Goal: Find specific page/section: Find specific page/section

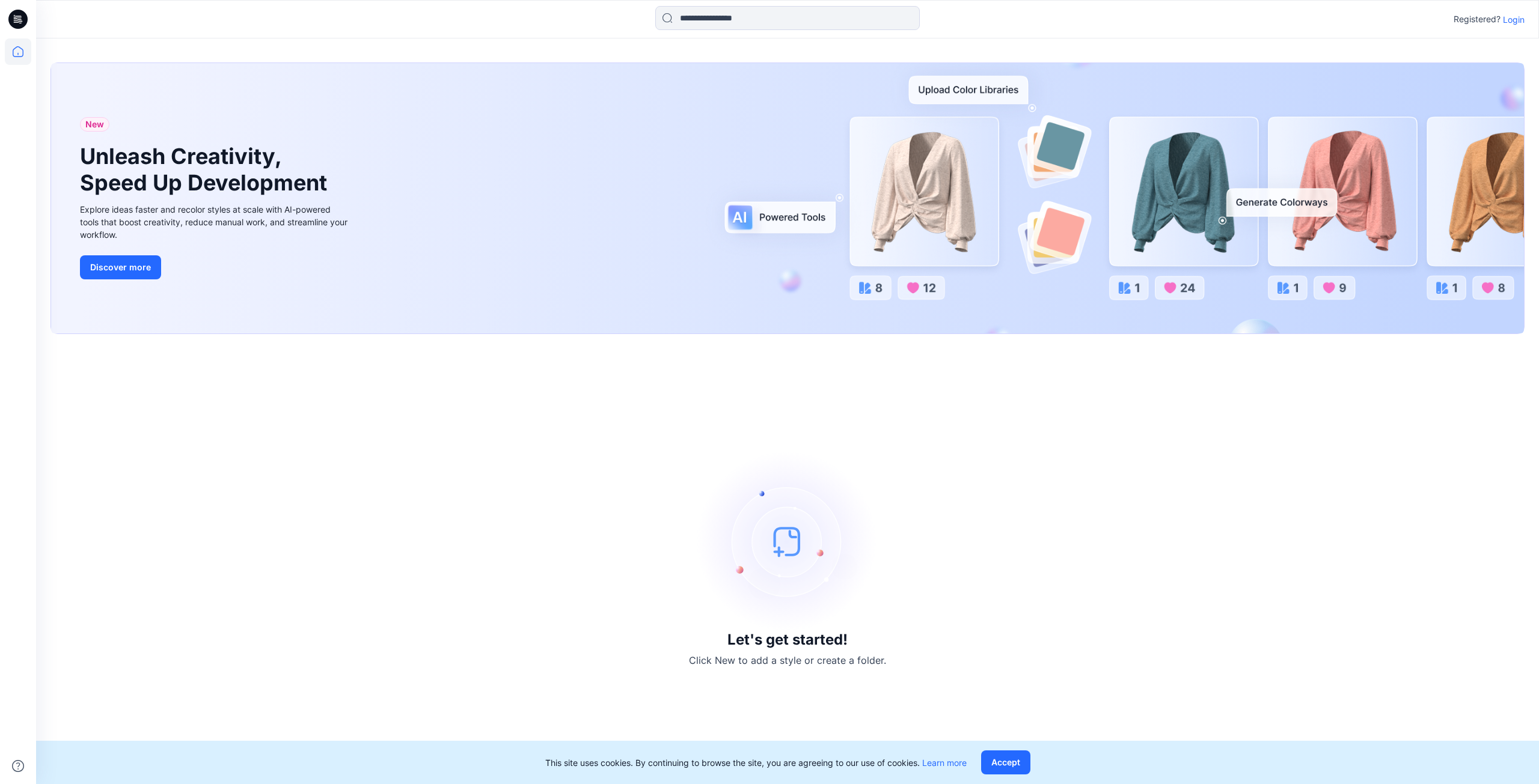
click at [1496, 16] on p "Registered?" at bounding box center [1477, 19] width 47 height 14
click at [1511, 20] on p "Login" at bounding box center [1514, 20] width 22 height 13
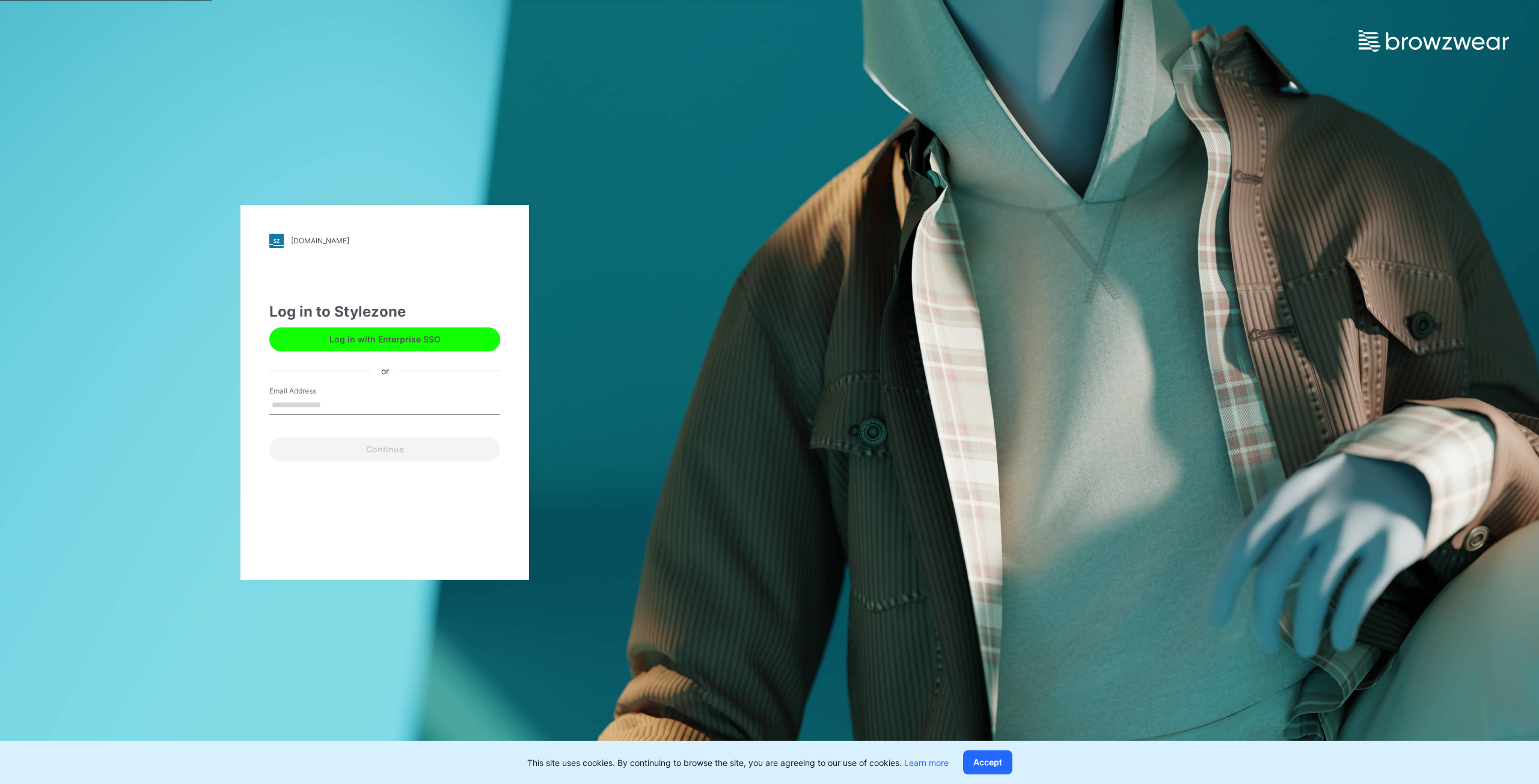
click at [450, 404] on input "Email Address" at bounding box center [385, 405] width 231 height 18
click at [453, 407] on input "Email Address" at bounding box center [385, 405] width 231 height 18
type input "**********"
click at [411, 456] on button "Continue" at bounding box center [385, 449] width 231 height 24
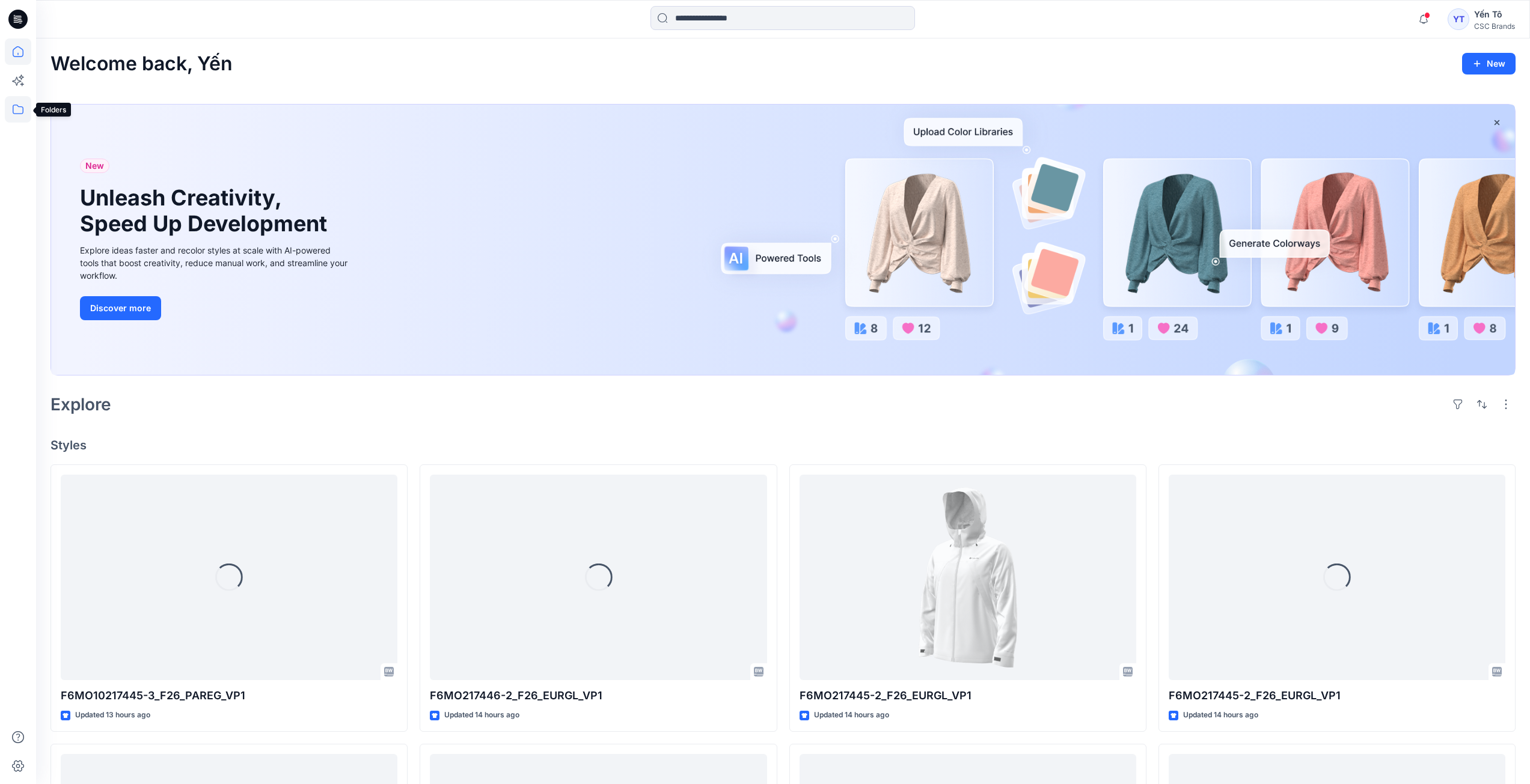
click at [18, 113] on icon at bounding box center [18, 109] width 26 height 26
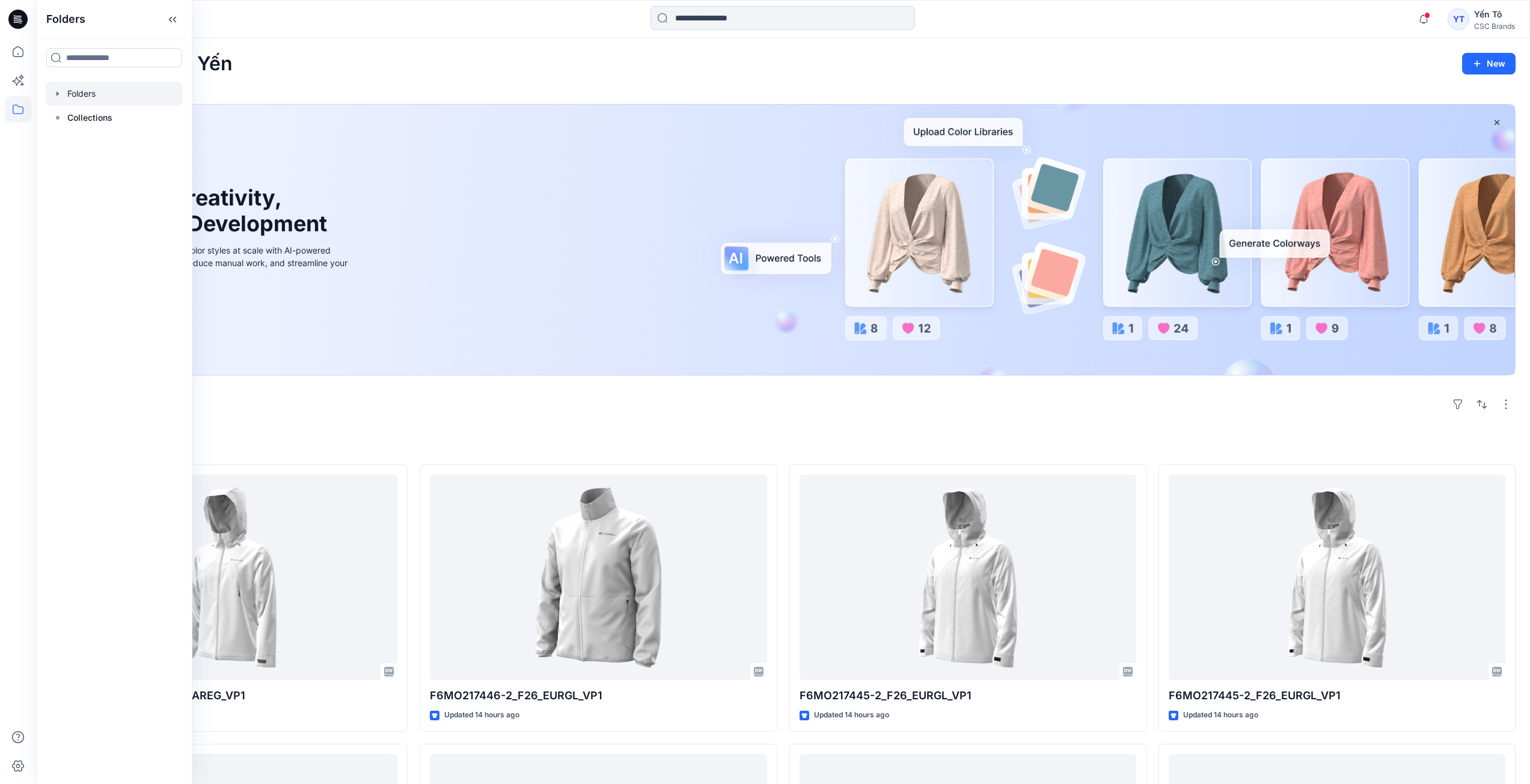
click at [119, 100] on div at bounding box center [115, 94] width 137 height 24
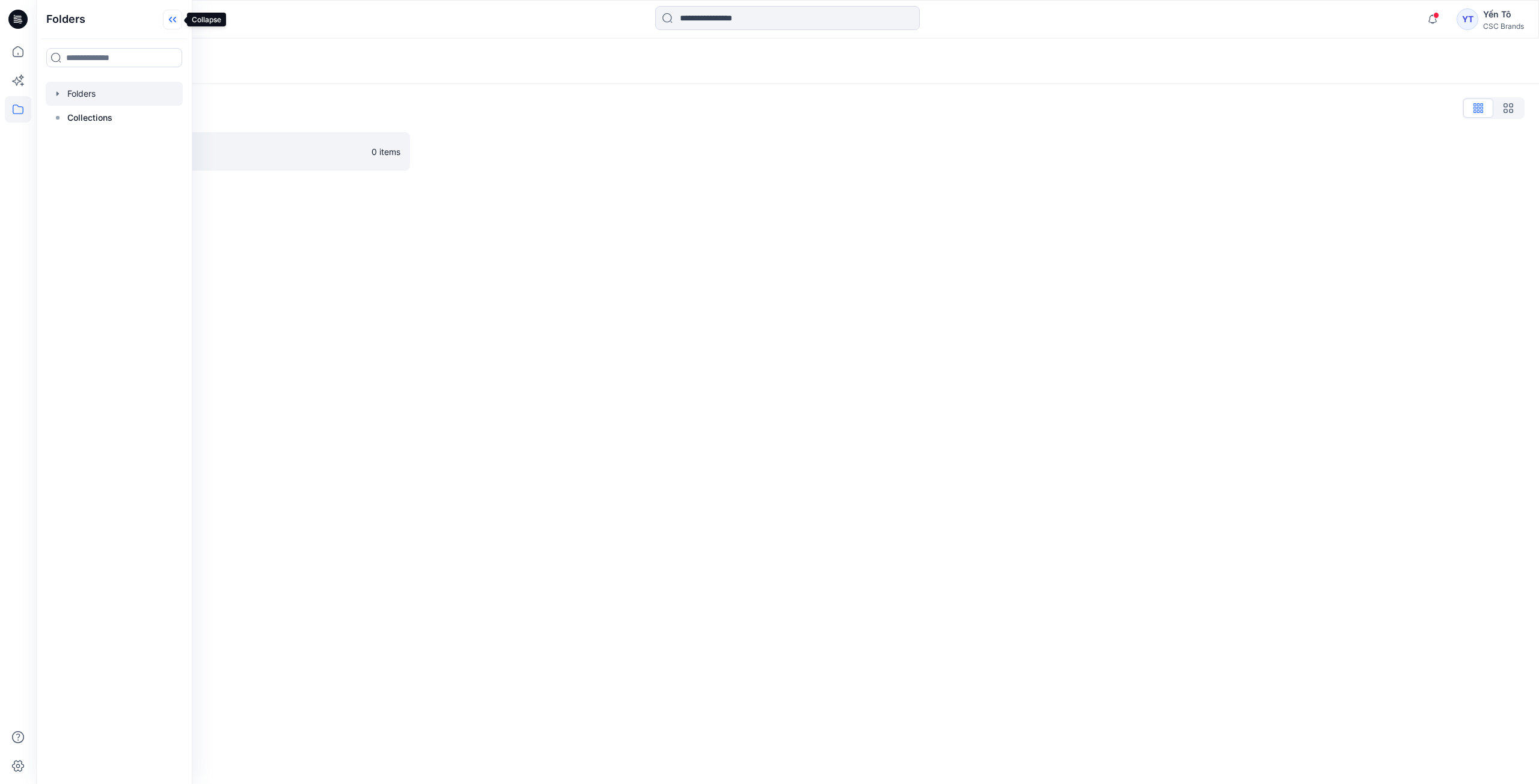
click at [178, 19] on icon at bounding box center [172, 20] width 19 height 20
click at [156, 154] on p "FGV_TNG" at bounding box center [221, 151] width 287 height 17
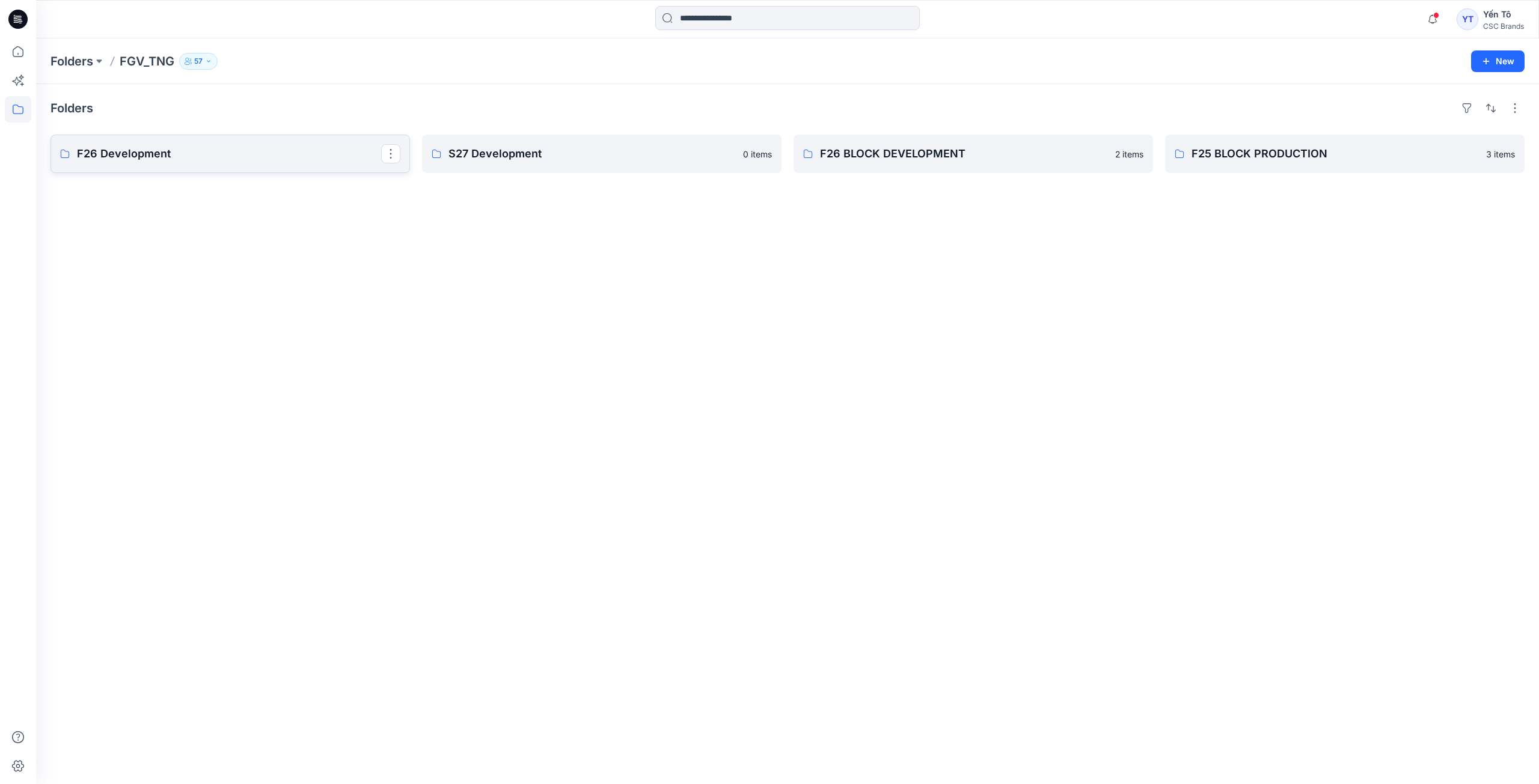
click at [234, 158] on p "F26 Development" at bounding box center [229, 154] width 304 height 17
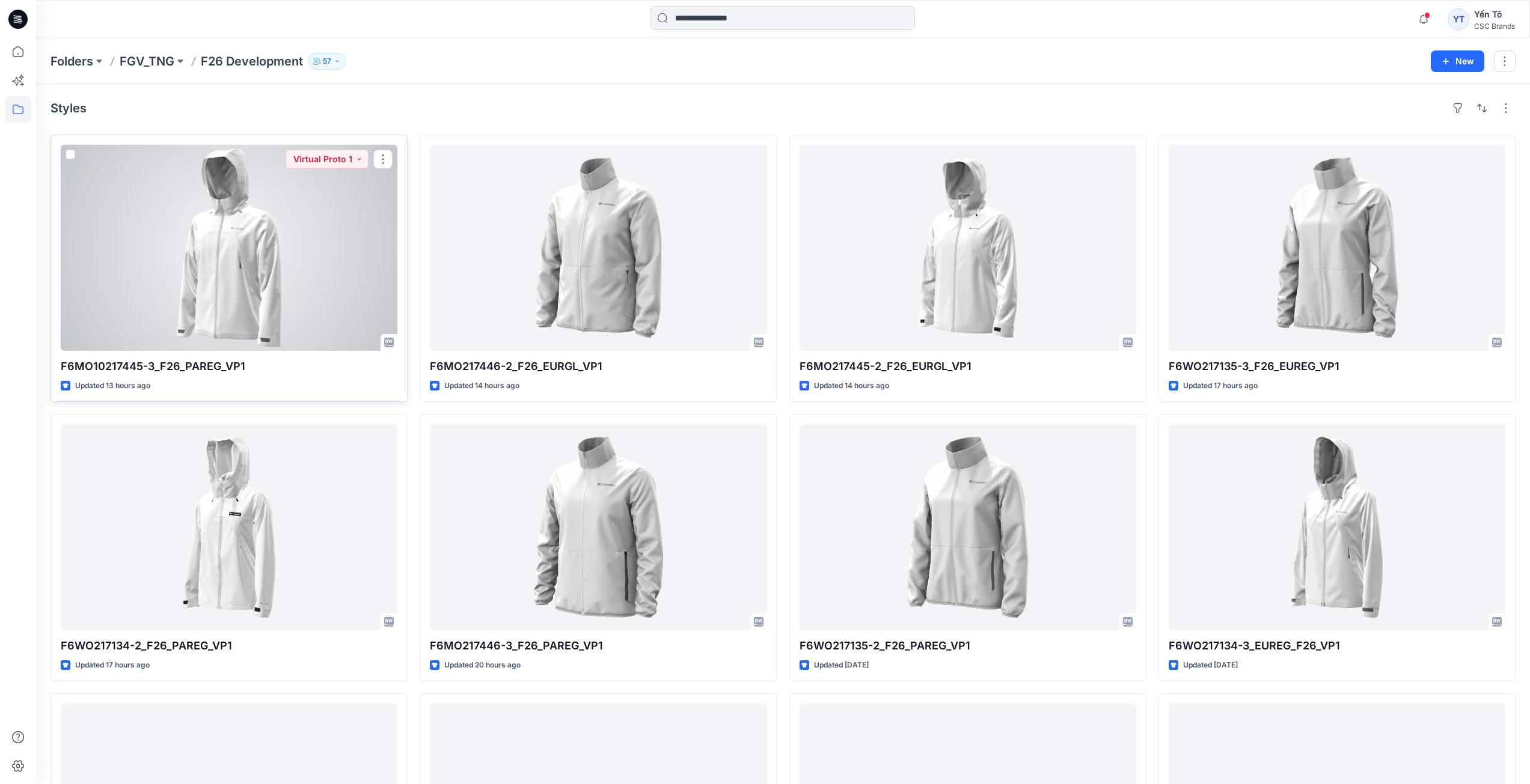
click at [305, 283] on div at bounding box center [229, 248] width 337 height 206
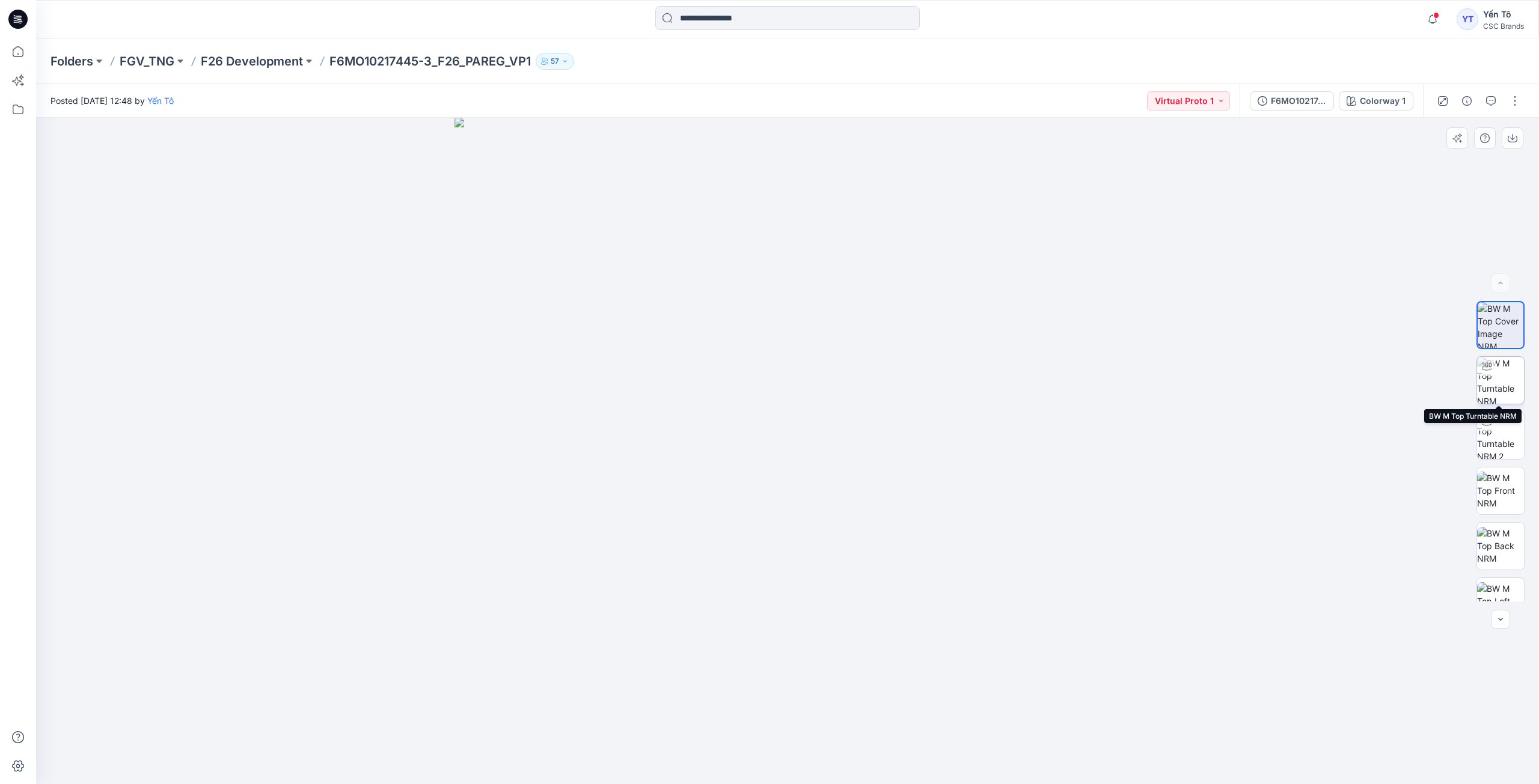
click at [1499, 376] on img at bounding box center [1501, 381] width 47 height 47
drag, startPoint x: 908, startPoint y: 268, endPoint x: 851, endPoint y: 273, distance: 57.2
click at [851, 273] on img at bounding box center [787, 405] width 859 height 757
drag, startPoint x: 848, startPoint y: 770, endPoint x: 1201, endPoint y: 788, distance: 353.5
click at [1201, 784] on html "Notifications Your style F6MO10217445-3_F26_PAREG_VP1 is ready 14 hours ago You…" at bounding box center [770, 392] width 1539 height 784
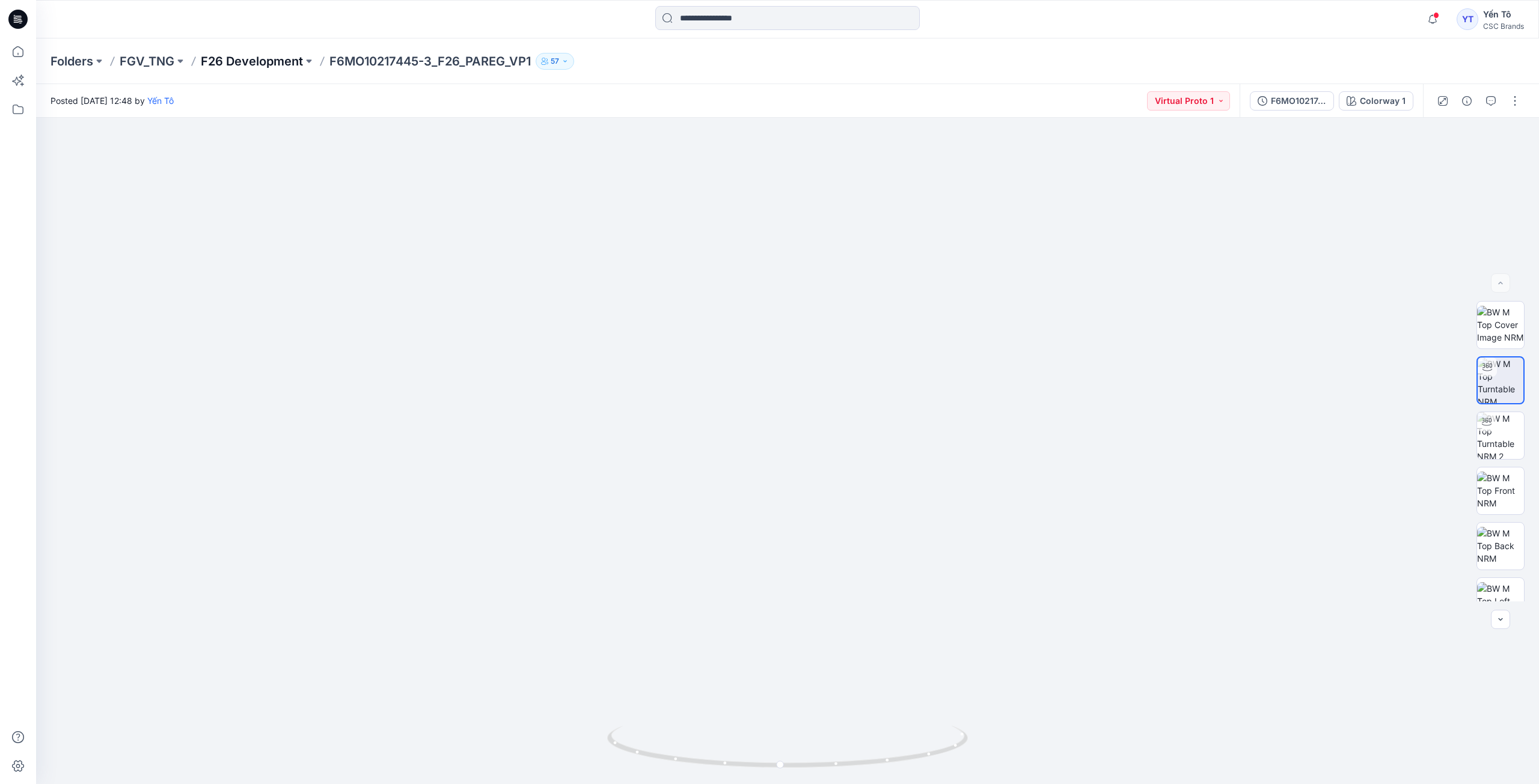
click at [296, 64] on p "F26 Development" at bounding box center [252, 62] width 102 height 17
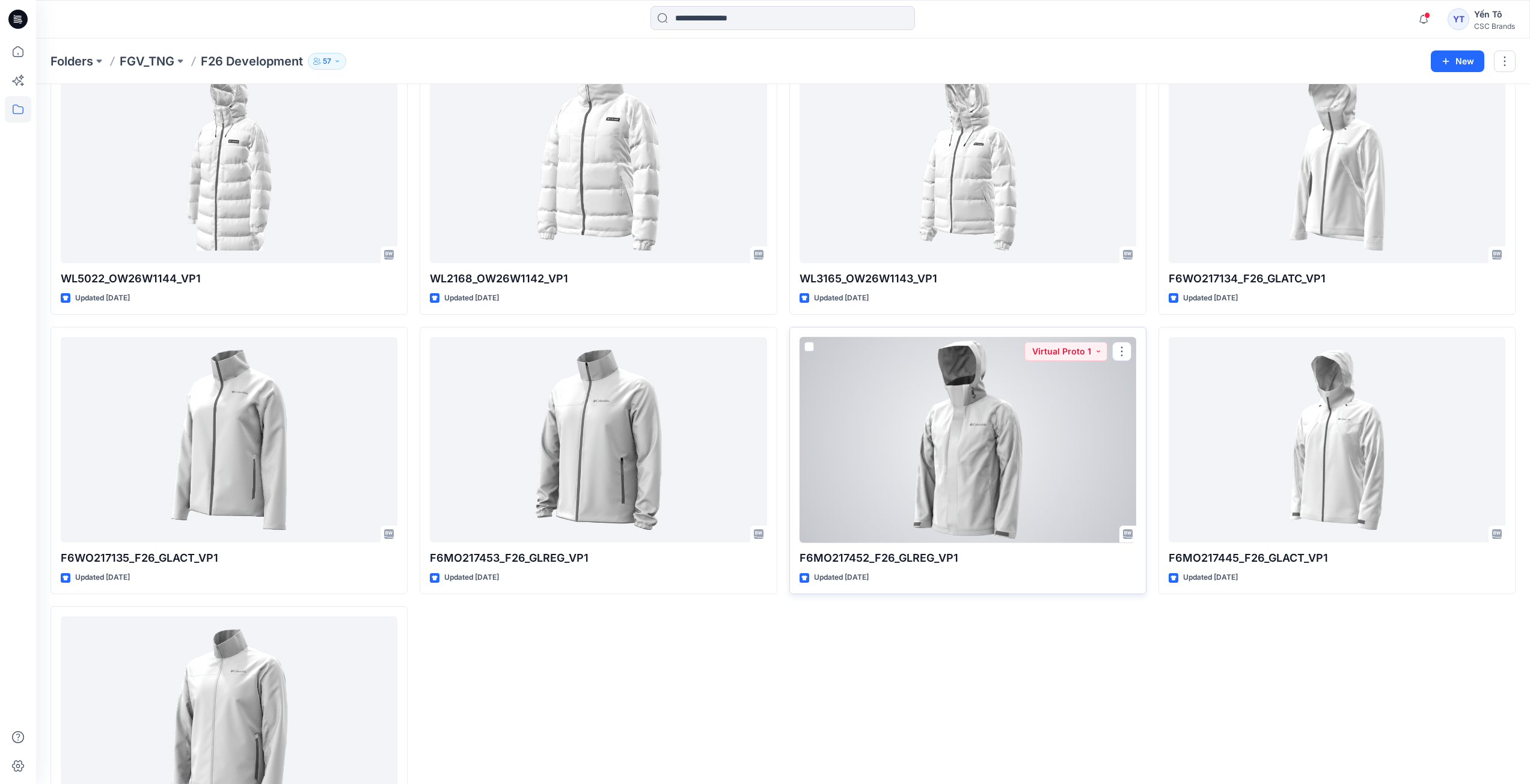
scroll to position [656, 0]
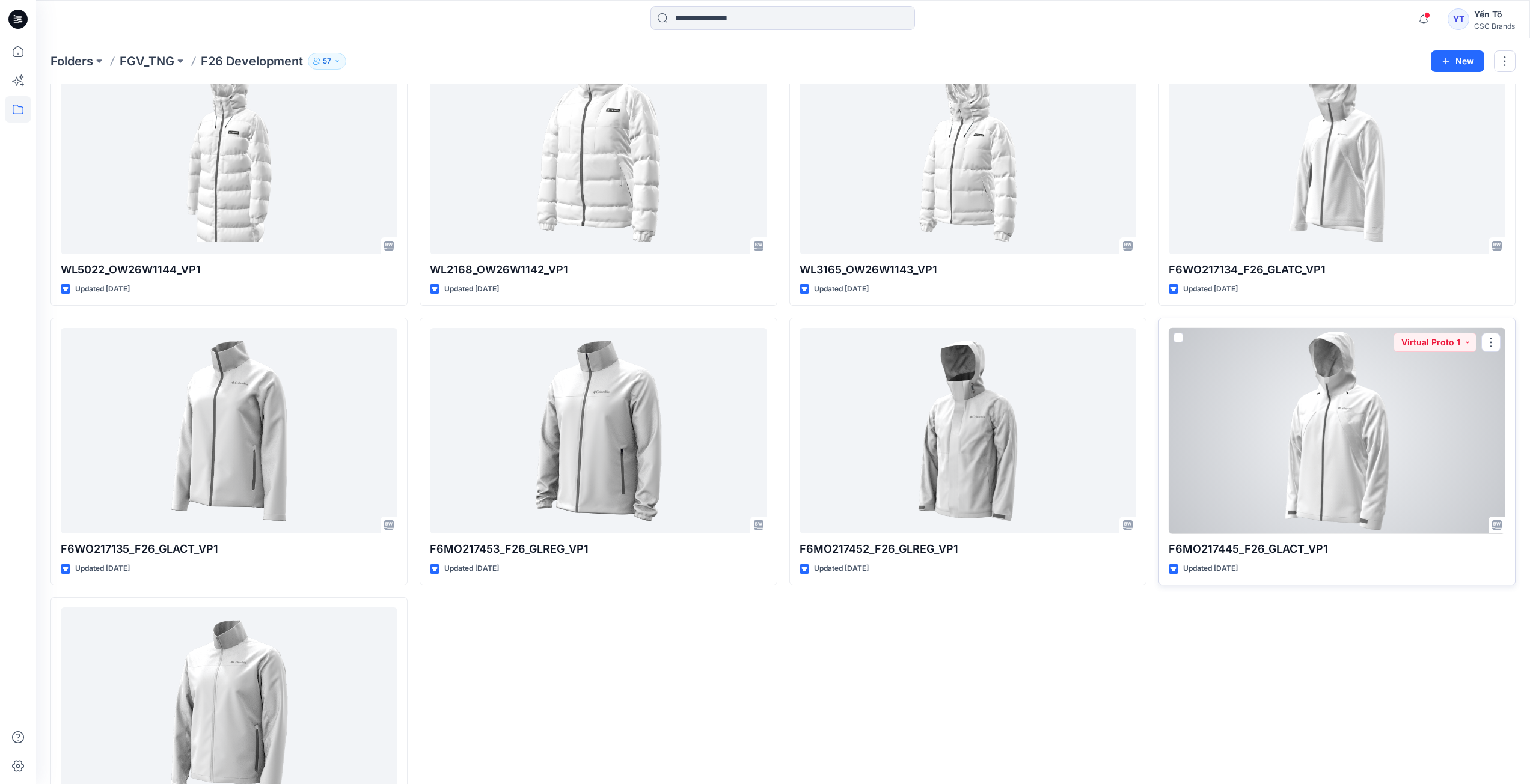
click at [1424, 435] on div at bounding box center [1337, 431] width 337 height 206
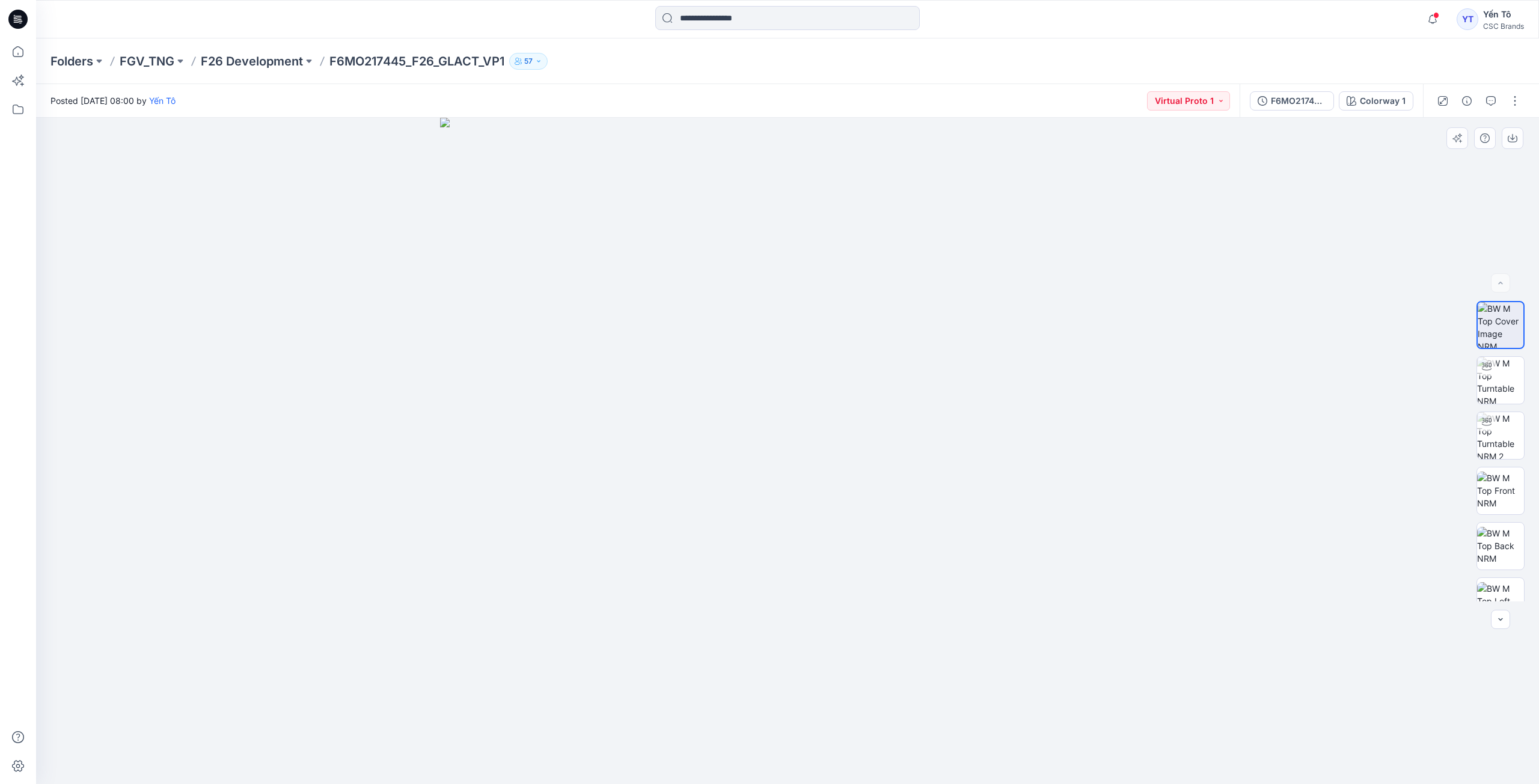
drag, startPoint x: 939, startPoint y: 305, endPoint x: 1005, endPoint y: 526, distance: 230.6
click at [1507, 388] on img at bounding box center [1501, 381] width 47 height 47
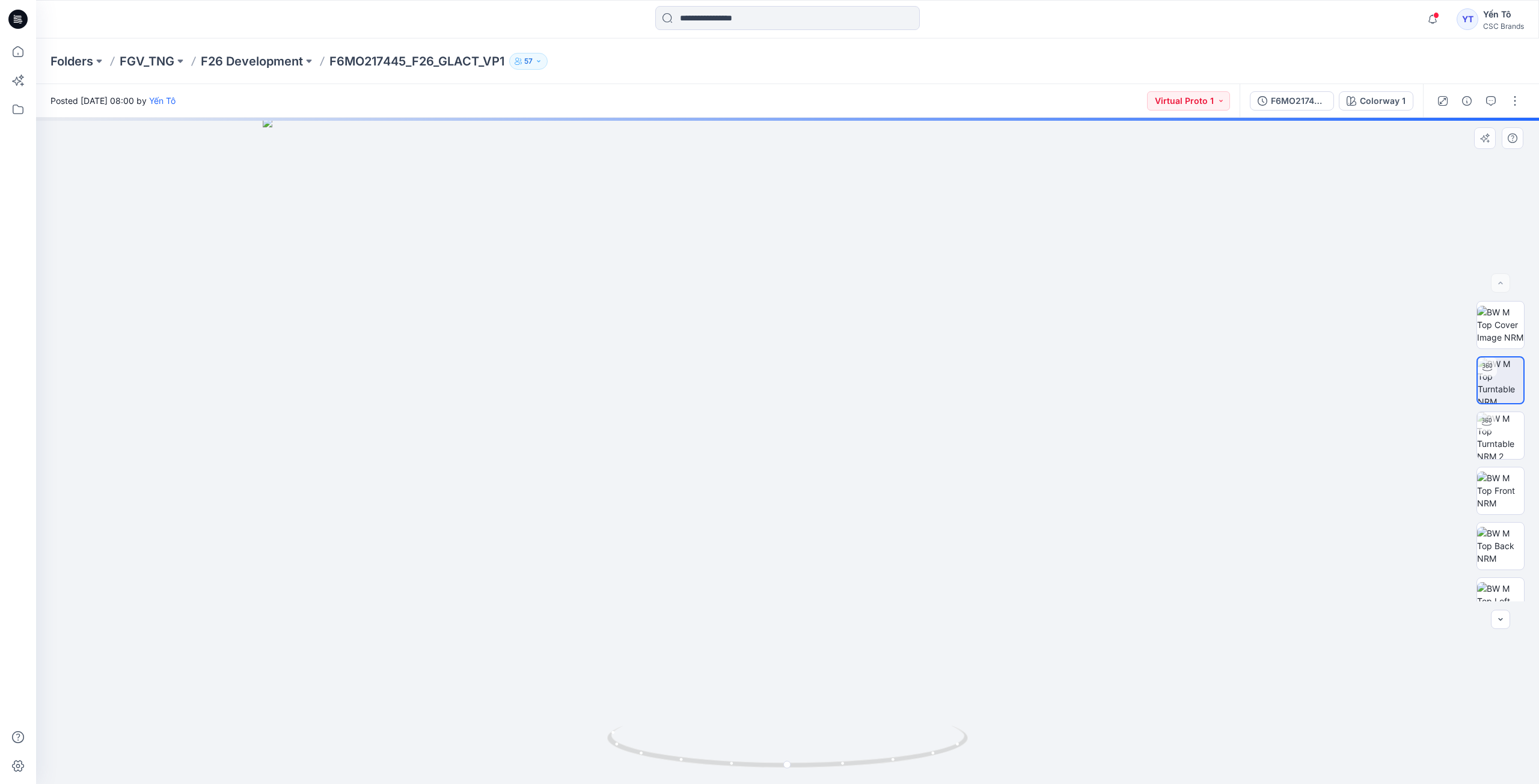
drag, startPoint x: 857, startPoint y: 347, endPoint x: 841, endPoint y: 652, distance: 305.4
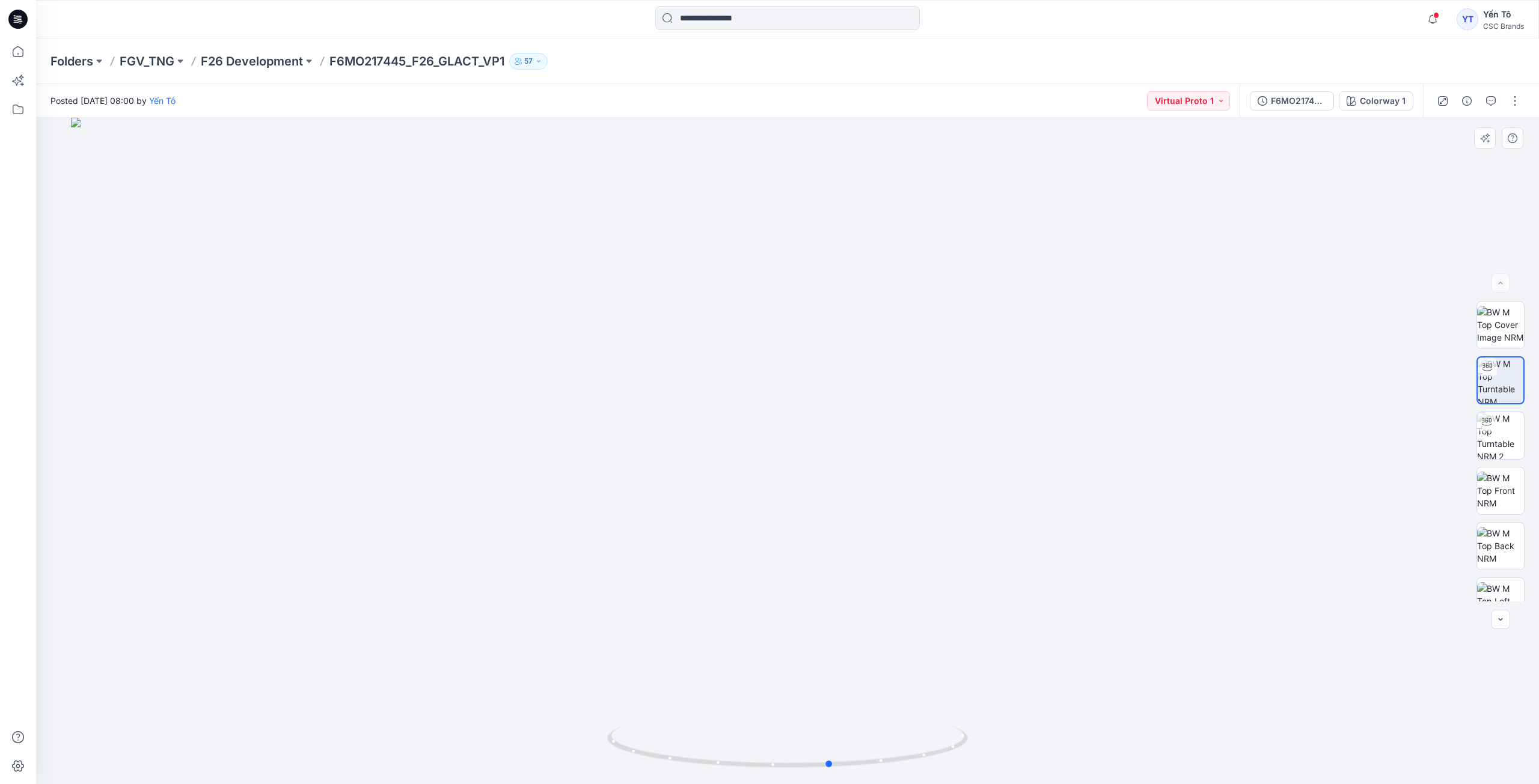
drag, startPoint x: 840, startPoint y: 768, endPoint x: 522, endPoint y: 756, distance: 318.2
click at [522, 756] on div at bounding box center [787, 451] width 1503 height 667
click at [1492, 371] on img at bounding box center [1501, 361] width 47 height 47
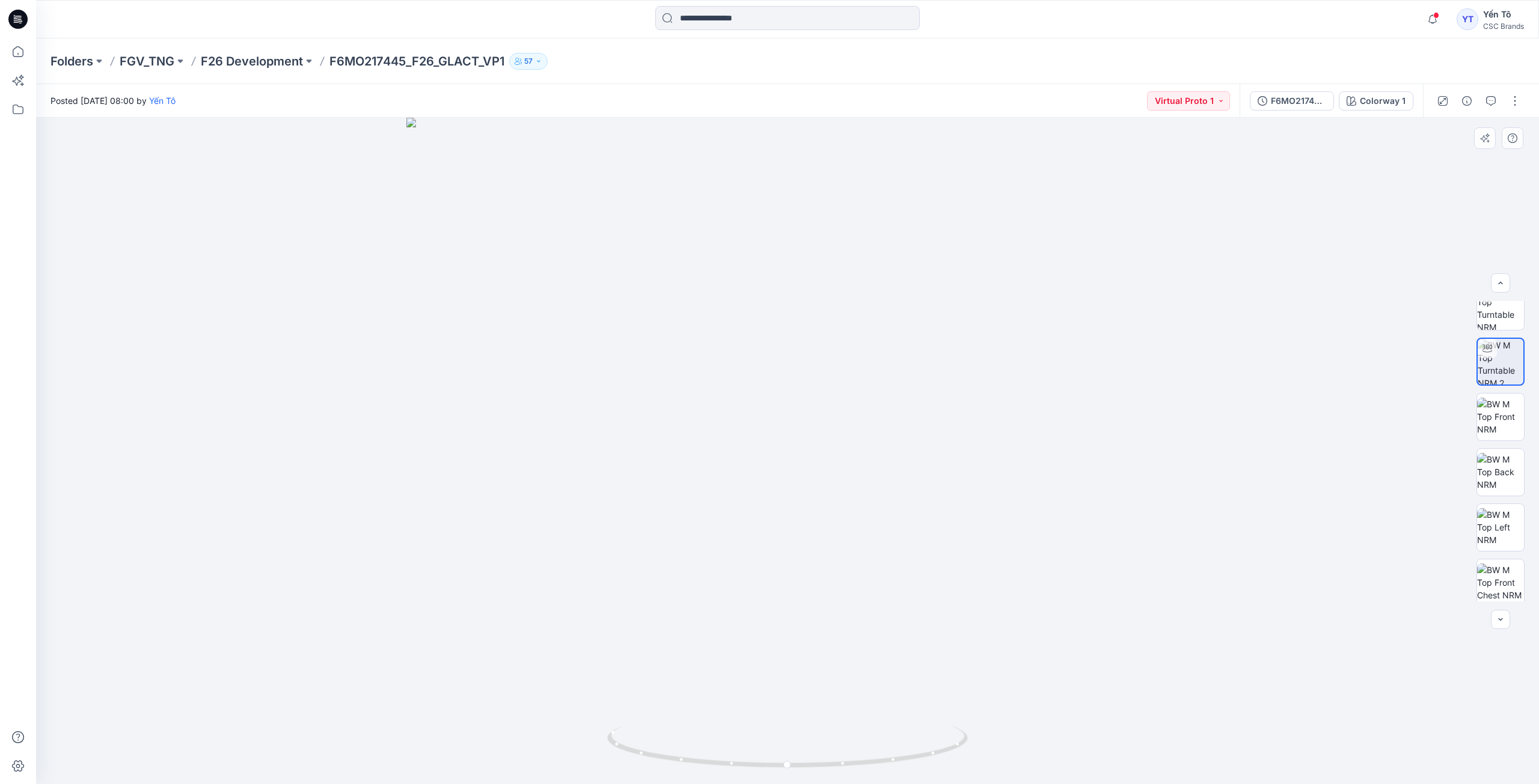
drag, startPoint x: 839, startPoint y: 362, endPoint x: 912, endPoint y: 683, distance: 329.2
click at [782, 773] on div at bounding box center [788, 779] width 14 height 14
drag, startPoint x: 789, startPoint y: 766, endPoint x: 1116, endPoint y: 766, distance: 327.0
click at [1116, 766] on div at bounding box center [787, 451] width 1503 height 667
click at [273, 59] on p "F26 Development" at bounding box center [252, 62] width 102 height 17
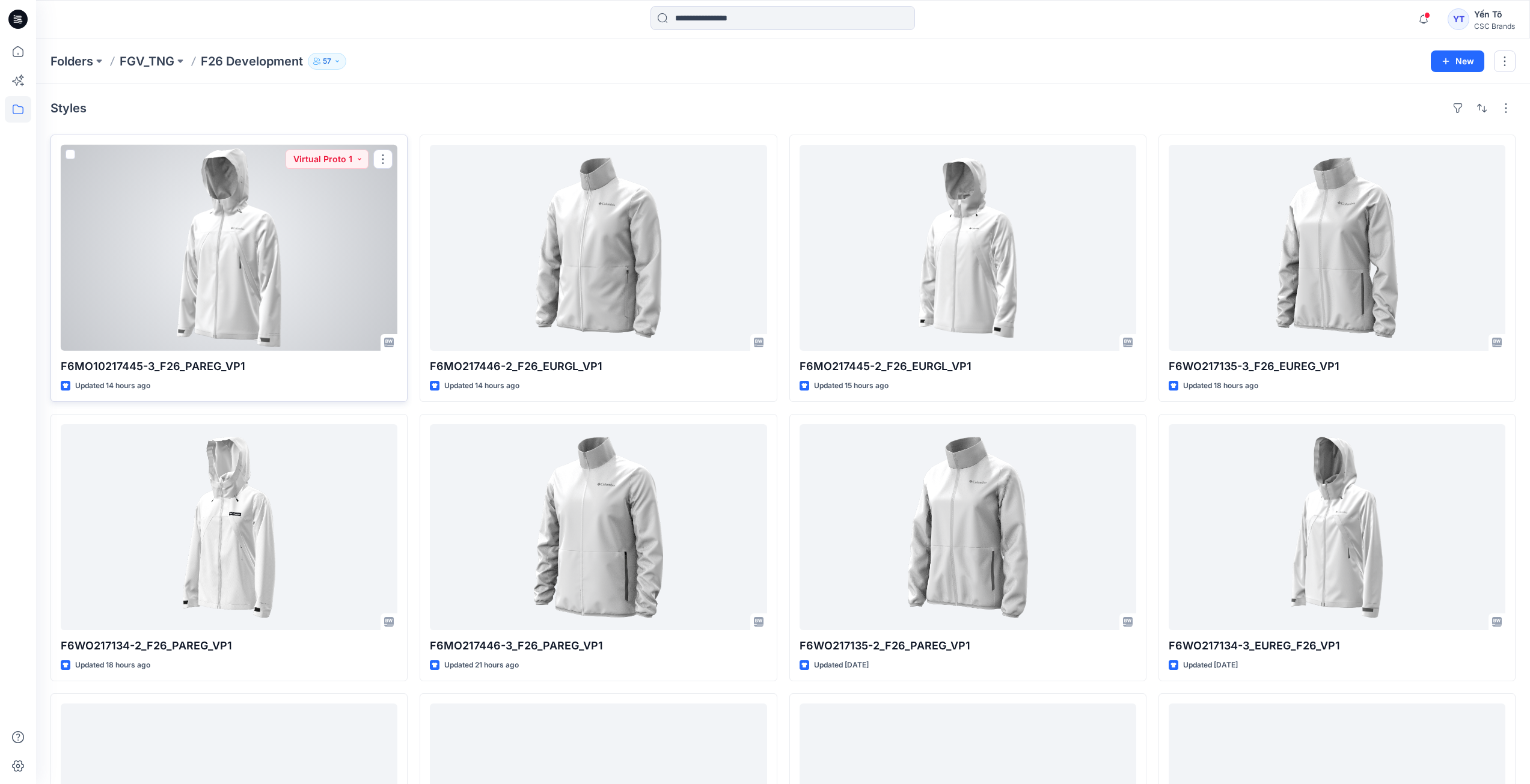
click at [309, 246] on div at bounding box center [229, 248] width 337 height 206
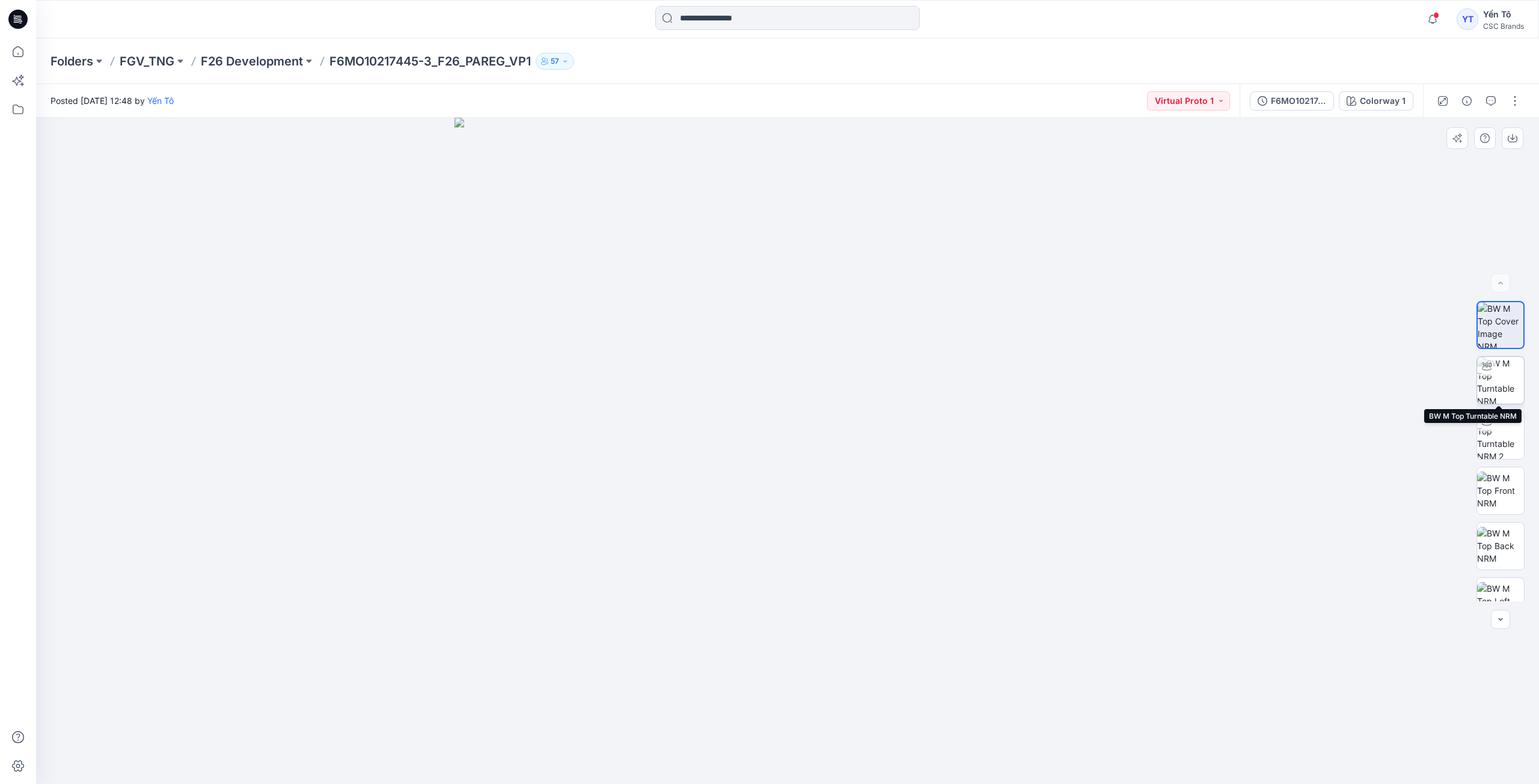
click at [1509, 384] on img at bounding box center [1501, 381] width 47 height 47
click at [843, 769] on icon at bounding box center [789, 749] width 364 height 45
drag, startPoint x: 843, startPoint y: 769, endPoint x: 808, endPoint y: 767, distance: 35.1
click at [808, 767] on icon at bounding box center [789, 749] width 364 height 45
click at [261, 57] on p "F26 Development" at bounding box center [252, 62] width 102 height 17
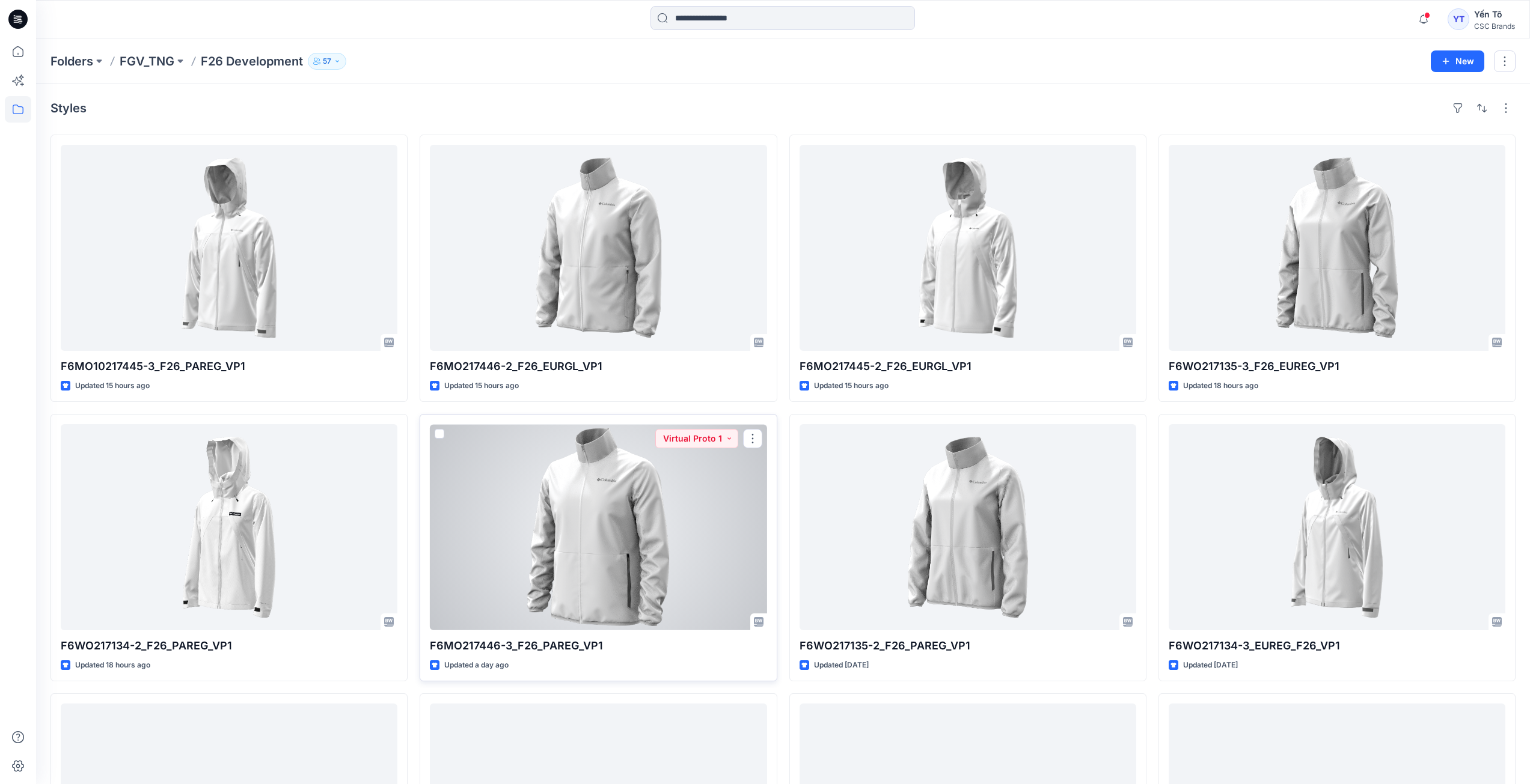
click at [650, 513] on div at bounding box center [598, 527] width 337 height 206
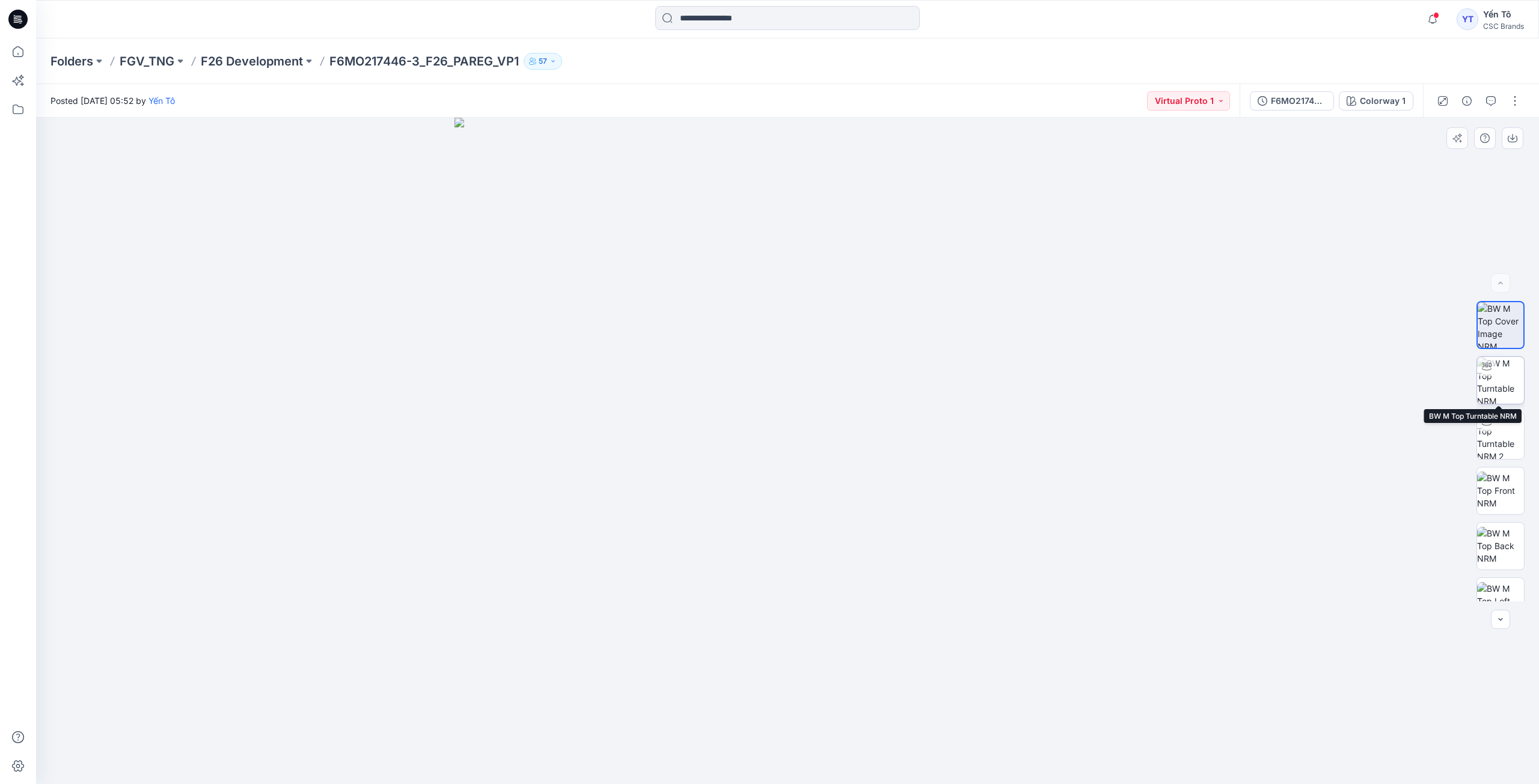
click at [1500, 388] on img at bounding box center [1501, 381] width 47 height 47
click at [1499, 449] on img at bounding box center [1501, 436] width 47 height 47
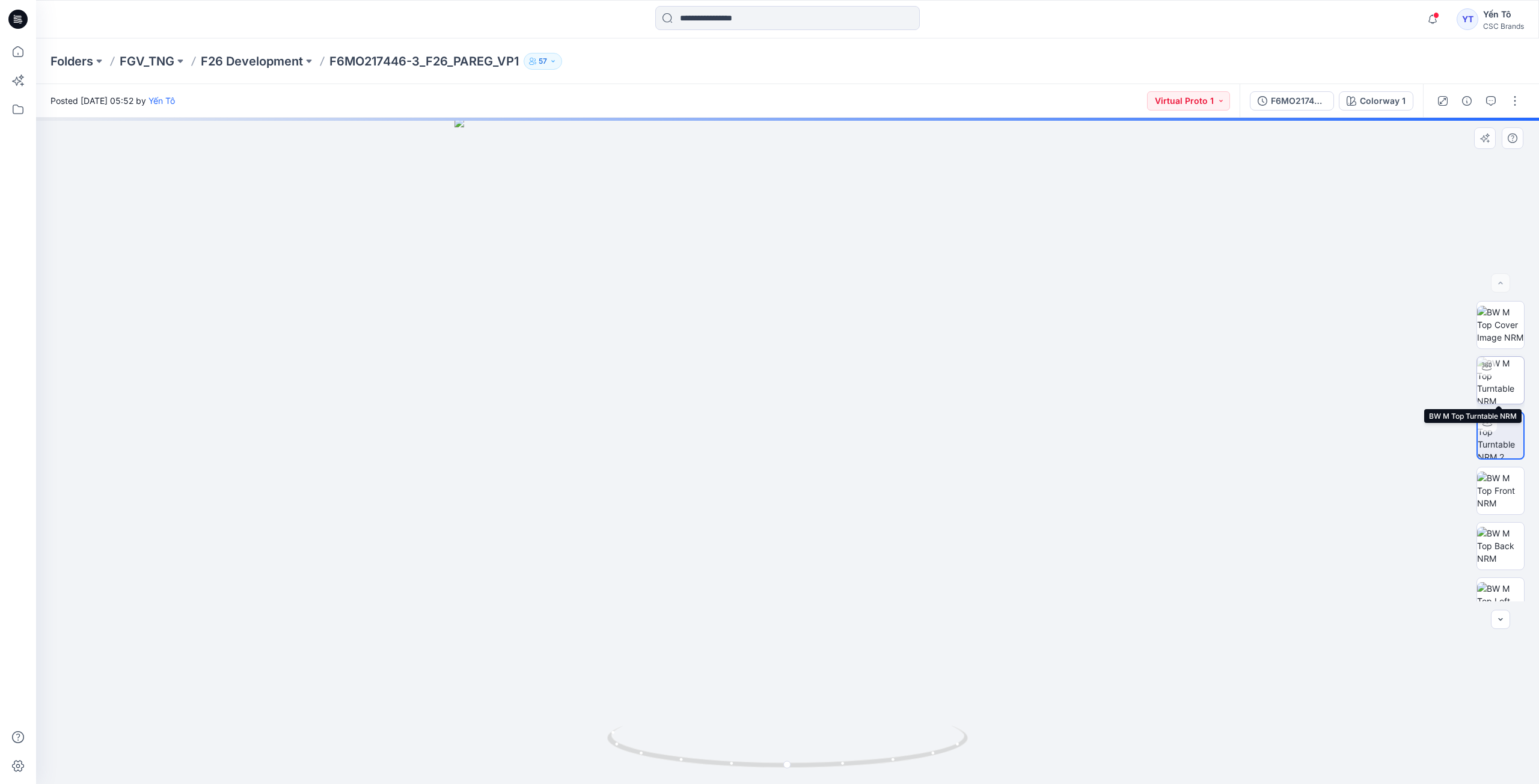
click at [1501, 400] on img at bounding box center [1501, 381] width 47 height 47
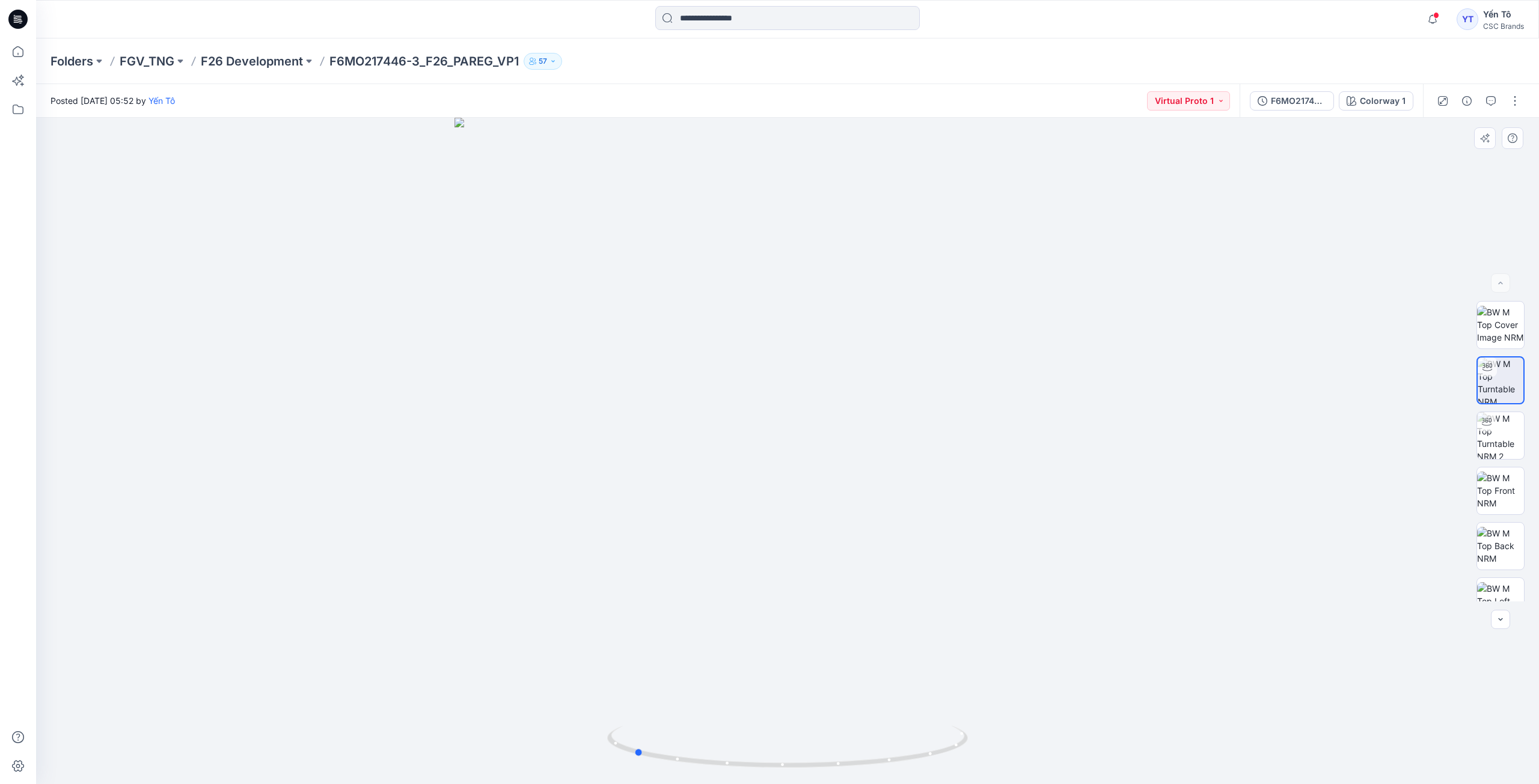
drag, startPoint x: 938, startPoint y: 756, endPoint x: 1144, endPoint y: 698, distance: 214.0
click at [1144, 698] on div at bounding box center [787, 451] width 1503 height 667
drag, startPoint x: 782, startPoint y: 682, endPoint x: 981, endPoint y: 684, distance: 199.0
click at [981, 684] on div at bounding box center [787, 451] width 1503 height 667
click at [244, 58] on p "F26 Development" at bounding box center [252, 62] width 102 height 17
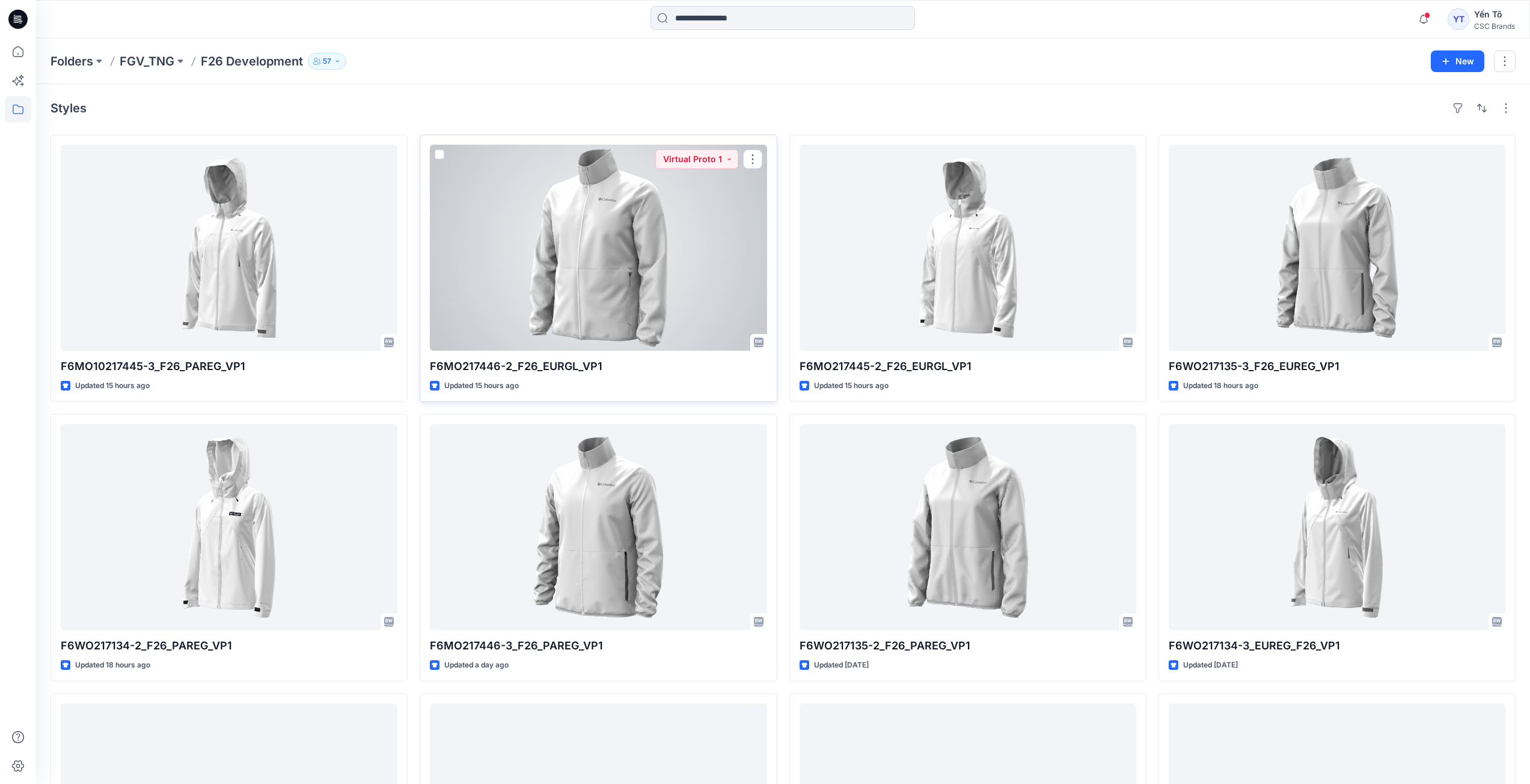
click at [603, 233] on div at bounding box center [598, 248] width 337 height 206
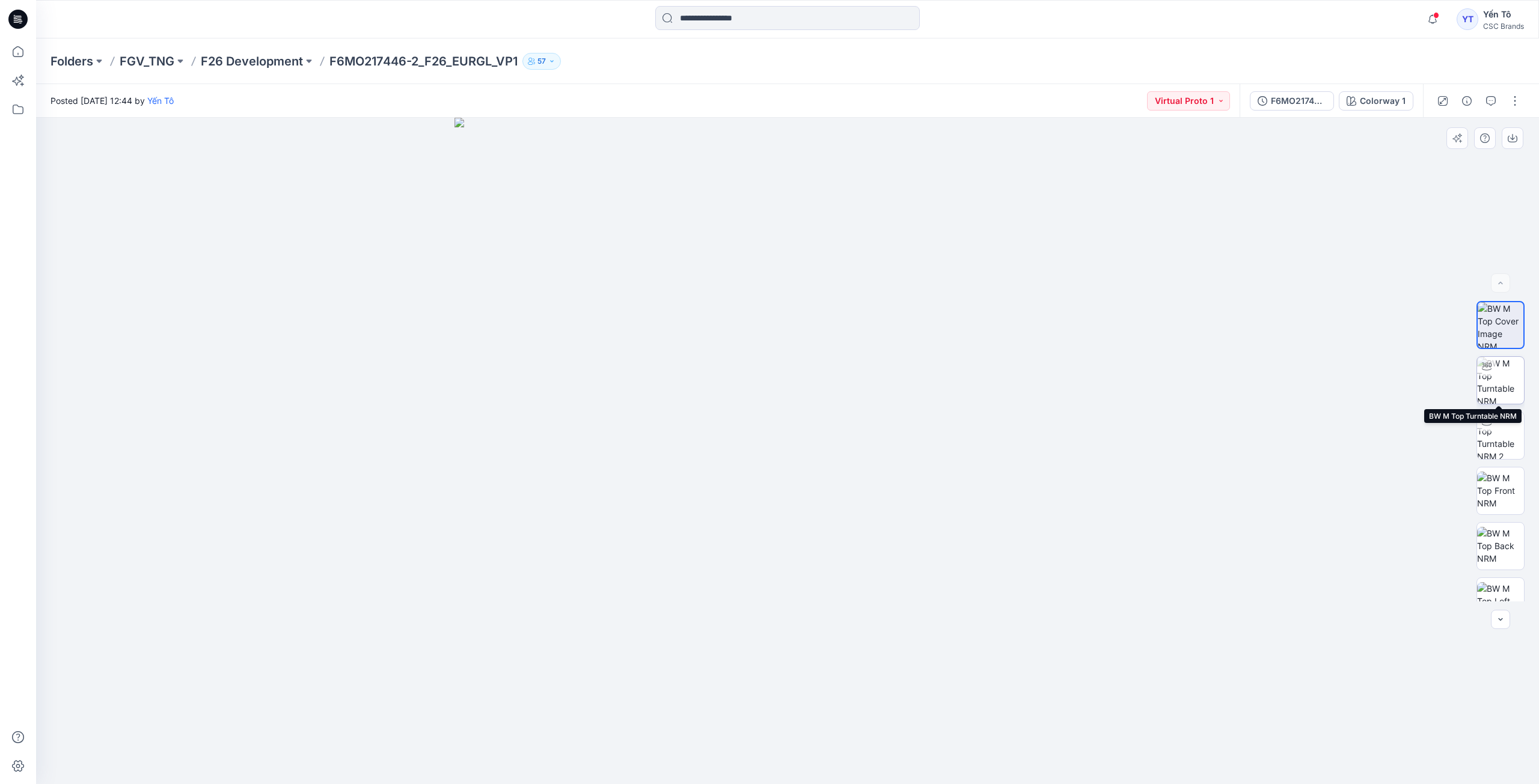
click at [1495, 364] on img at bounding box center [1501, 381] width 47 height 47
click at [241, 60] on p "F26 Development" at bounding box center [252, 62] width 102 height 17
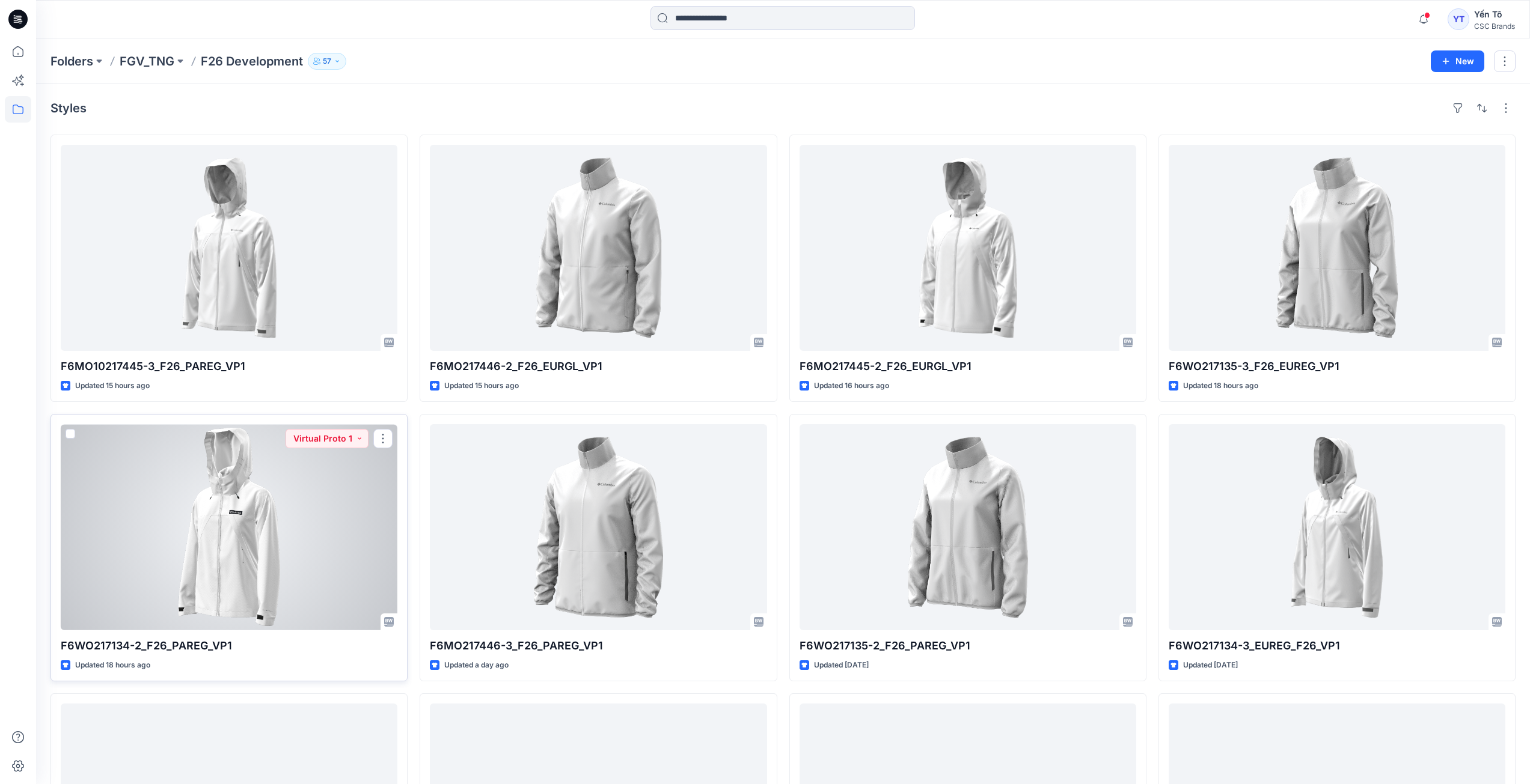
click at [281, 531] on div at bounding box center [229, 527] width 337 height 206
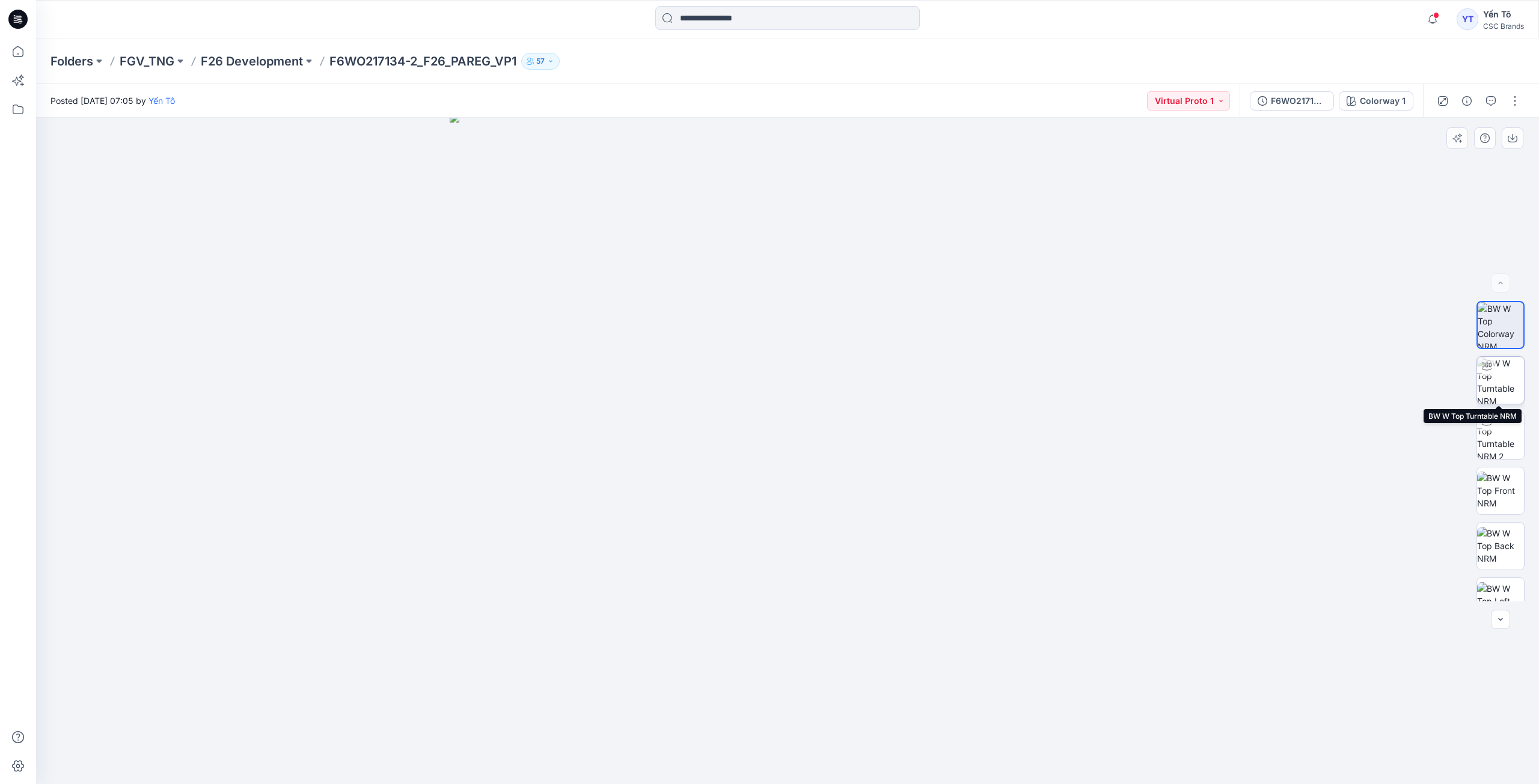
click at [1506, 396] on img at bounding box center [1501, 381] width 47 height 47
drag, startPoint x: 923, startPoint y: 325, endPoint x: 936, endPoint y: 641, distance: 316.3
drag, startPoint x: 952, startPoint y: 632, endPoint x: 892, endPoint y: 623, distance: 60.7
click at [892, 623] on img at bounding box center [787, 447] width 1434 height 675
drag, startPoint x: 772, startPoint y: 696, endPoint x: 749, endPoint y: 596, distance: 102.6
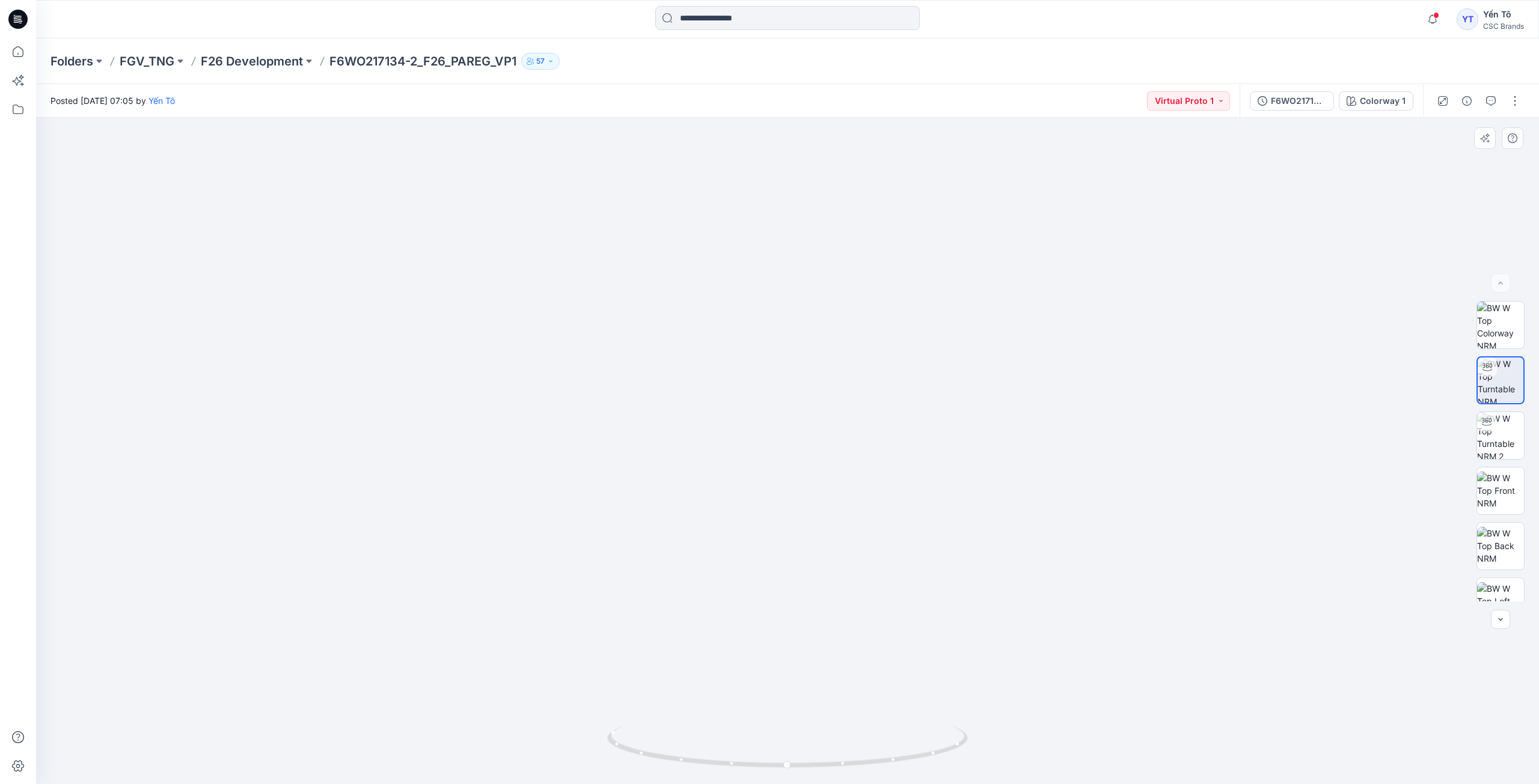
click at [749, 596] on img at bounding box center [787, 397] width 1434 height 776
drag, startPoint x: 845, startPoint y: 542, endPoint x: 806, endPoint y: 545, distance: 39.1
click at [806, 545] on img at bounding box center [787, 398] width 1434 height 772
drag, startPoint x: 841, startPoint y: 722, endPoint x: 820, endPoint y: 715, distance: 22.1
click at [820, 715] on img at bounding box center [787, 395] width 1434 height 779
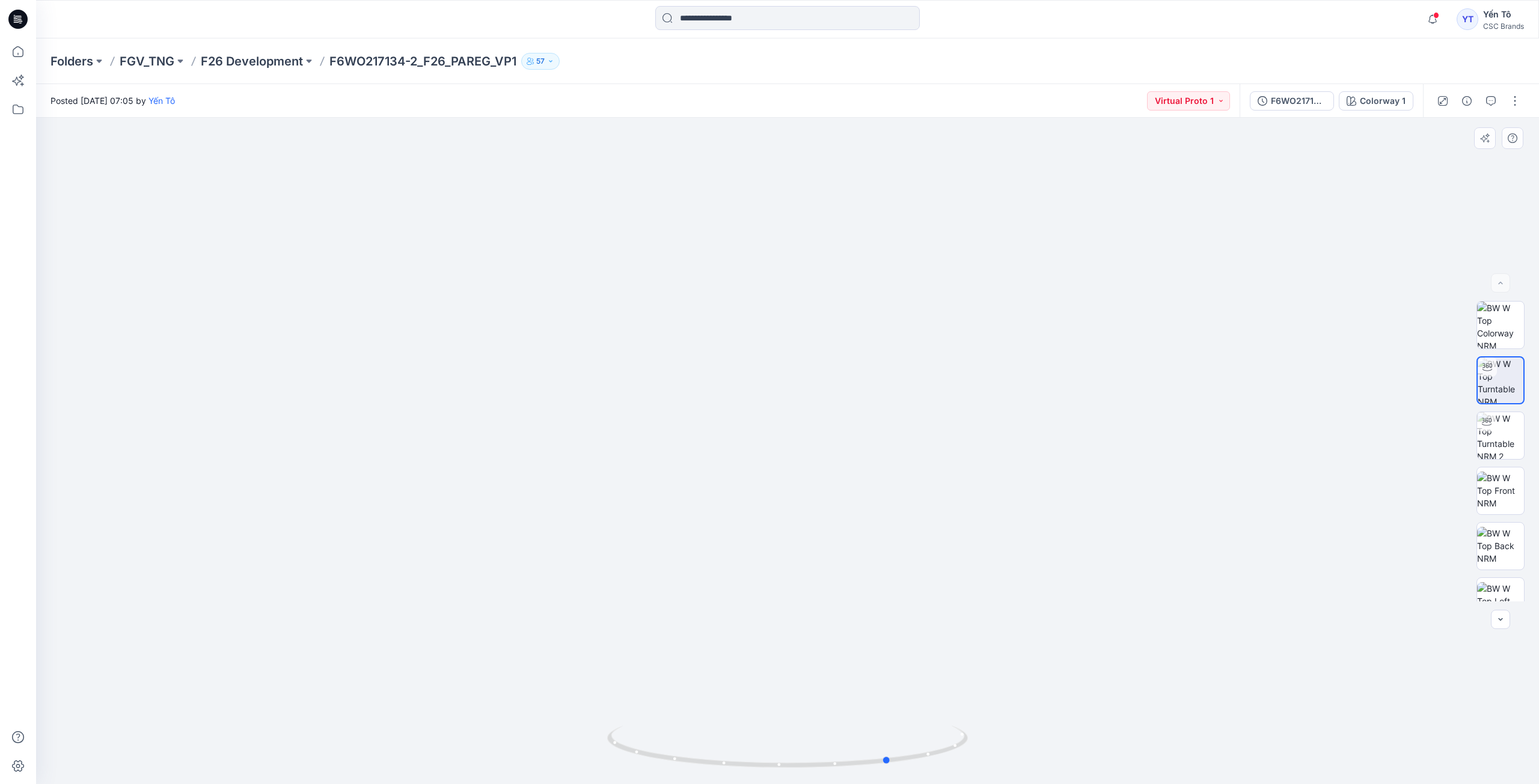
drag, startPoint x: 825, startPoint y: 768, endPoint x: 568, endPoint y: 748, distance: 257.8
click at [568, 748] on div at bounding box center [787, 451] width 1503 height 667
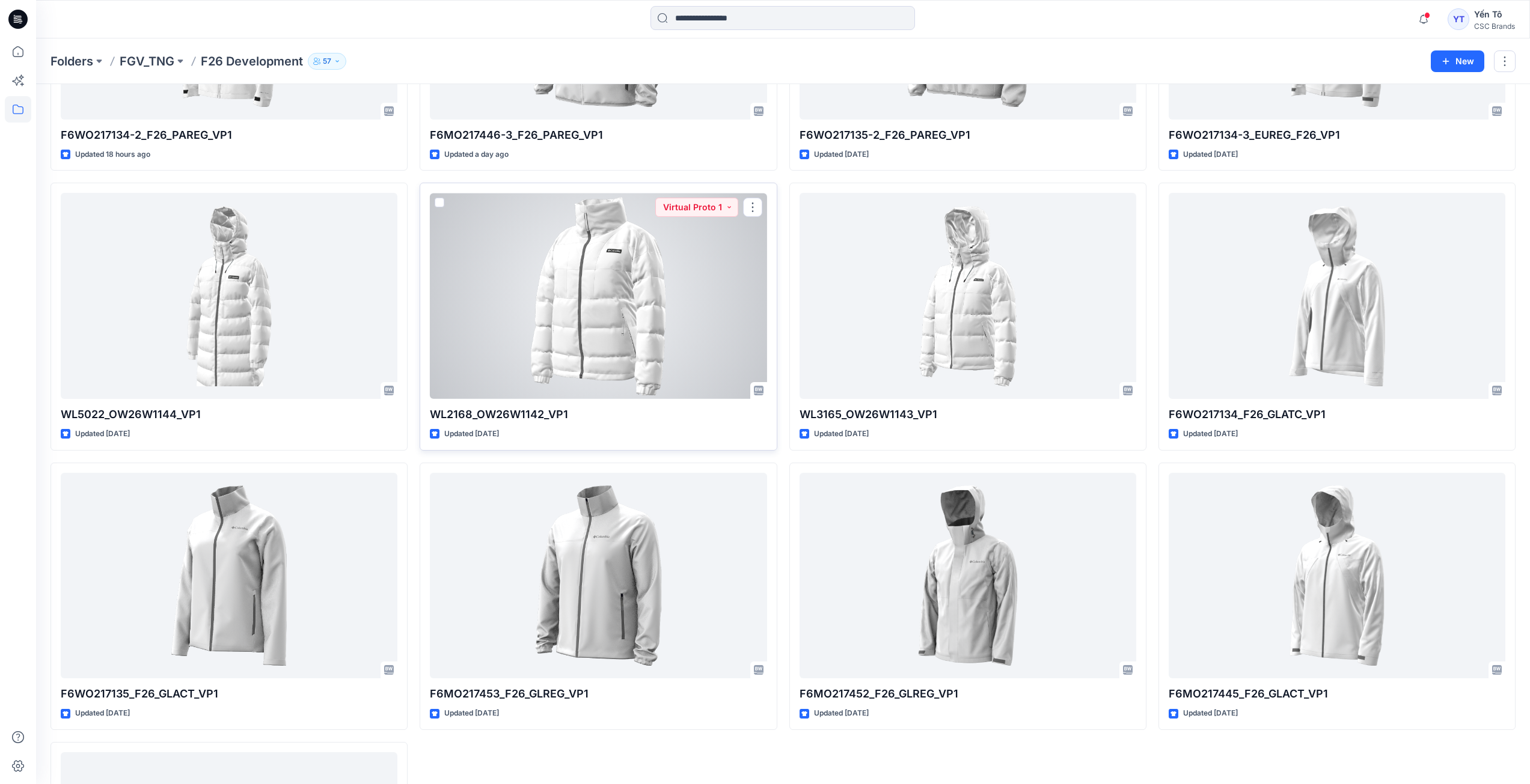
scroll to position [596, 0]
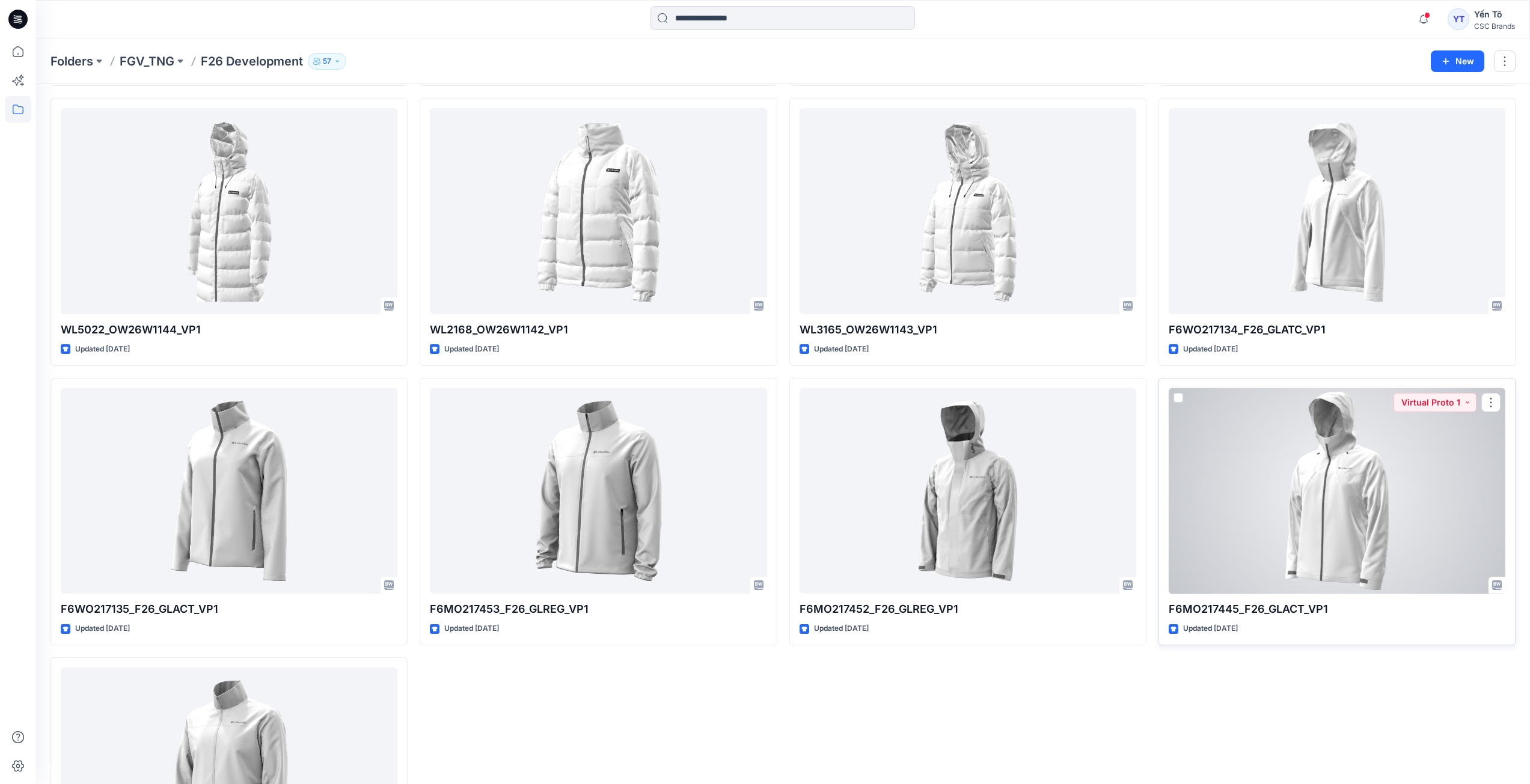
click at [1283, 495] on div at bounding box center [1337, 491] width 337 height 206
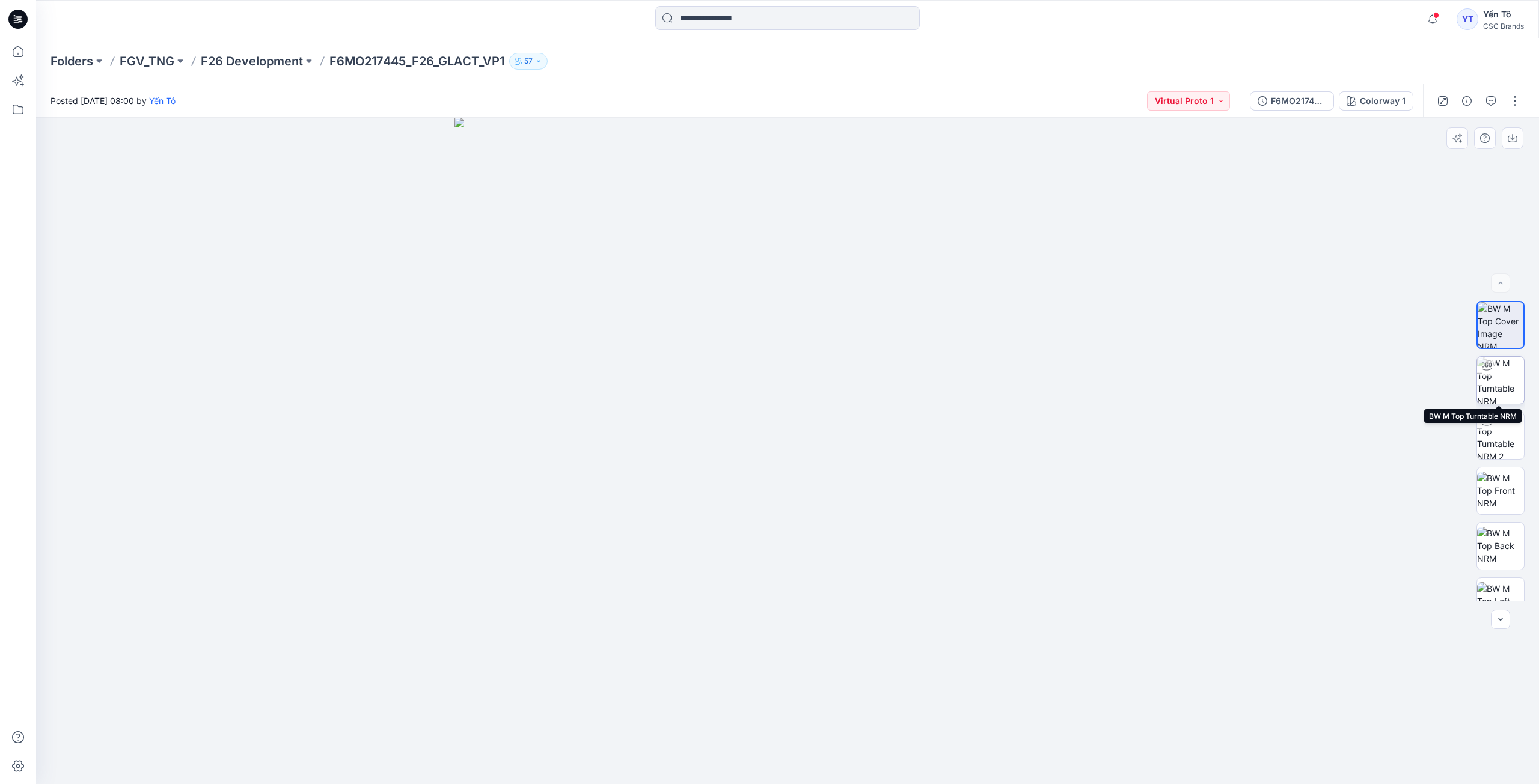
click at [1503, 396] on img at bounding box center [1501, 381] width 47 height 47
drag, startPoint x: 858, startPoint y: 770, endPoint x: 904, endPoint y: 776, distance: 46.4
click at [904, 776] on div at bounding box center [787, 451] width 1503 height 667
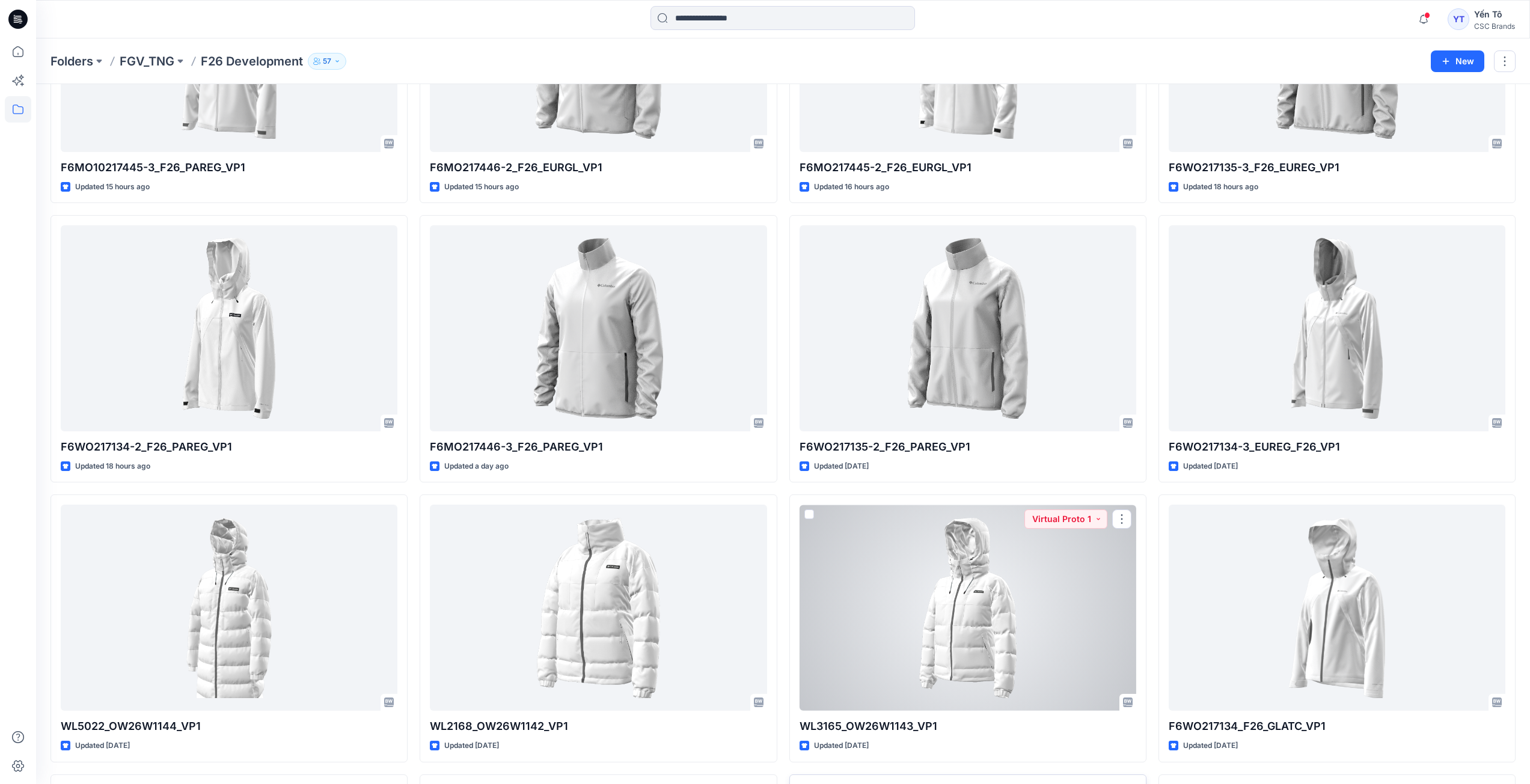
scroll to position [175, 0]
